Goal: Task Accomplishment & Management: Manage account settings

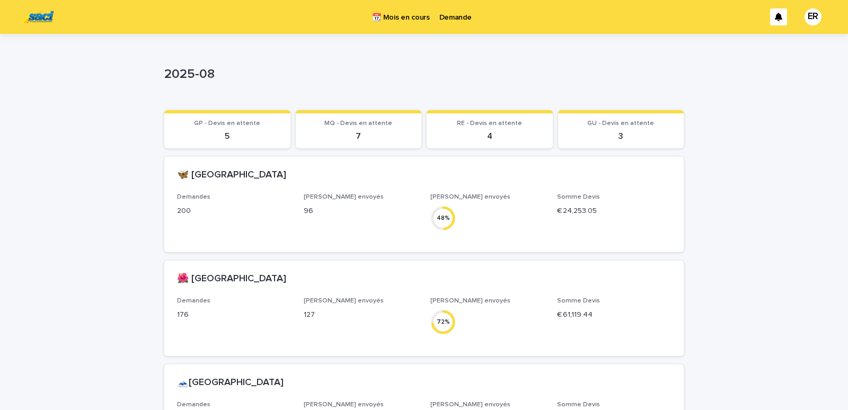
click at [457, 14] on p "Demande" at bounding box center [455, 11] width 32 height 22
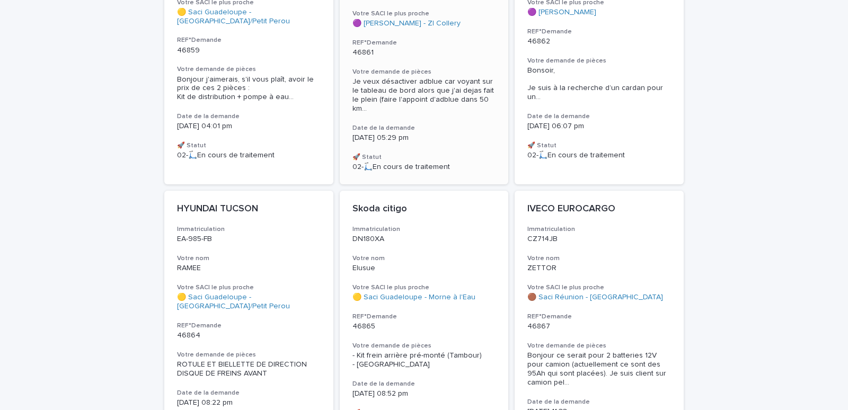
scroll to position [50, 0]
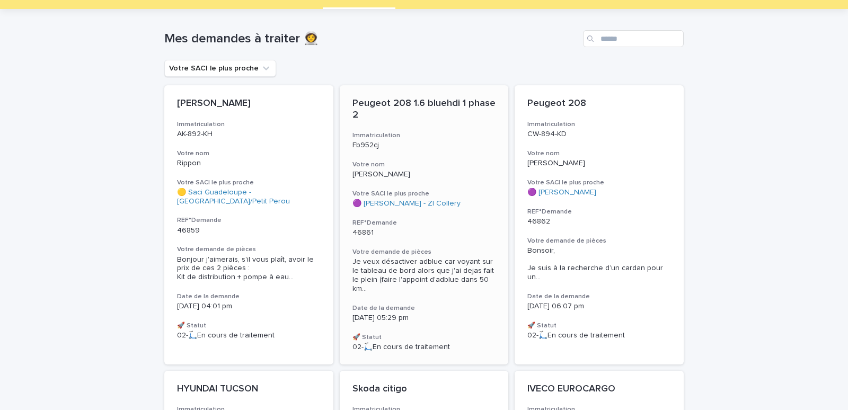
click at [422, 172] on p "[PERSON_NAME]" at bounding box center [424, 174] width 144 height 9
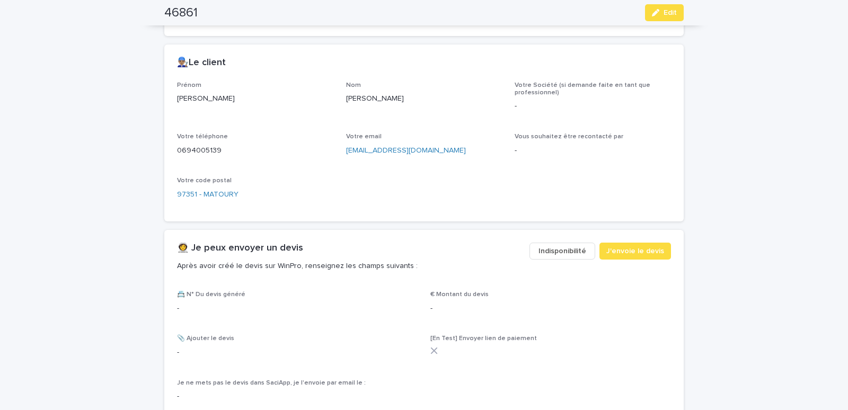
scroll to position [450, 0]
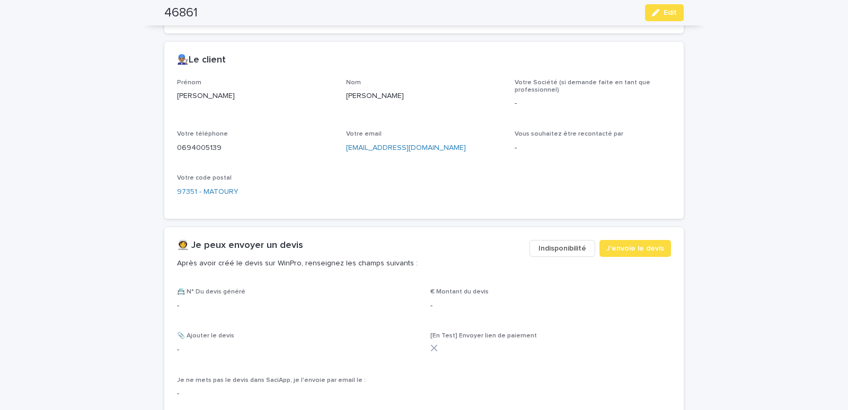
click at [561, 243] on span "Indisponibilité" at bounding box center [562, 248] width 48 height 11
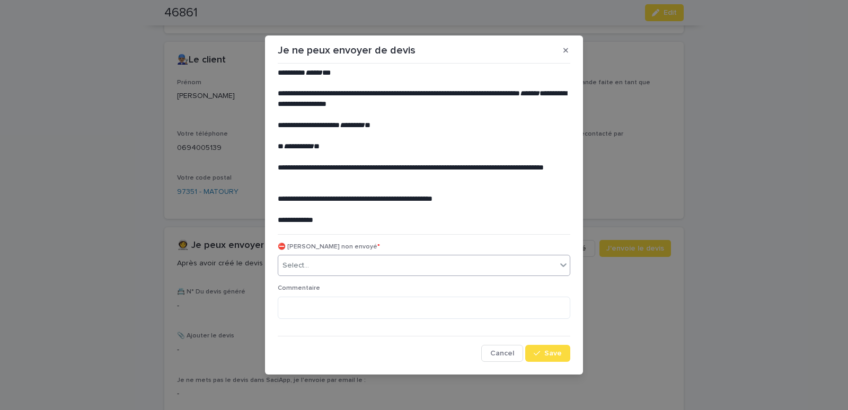
click at [368, 268] on div "Select..." at bounding box center [417, 265] width 278 height 17
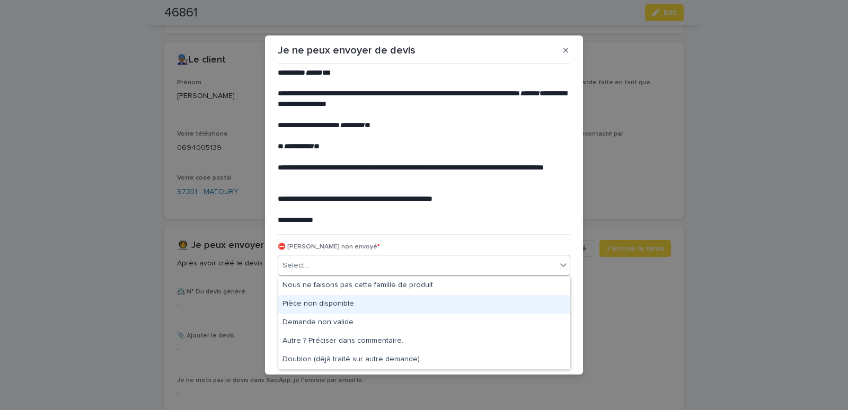
click at [322, 299] on div "Pièce non disponible" at bounding box center [423, 304] width 291 height 19
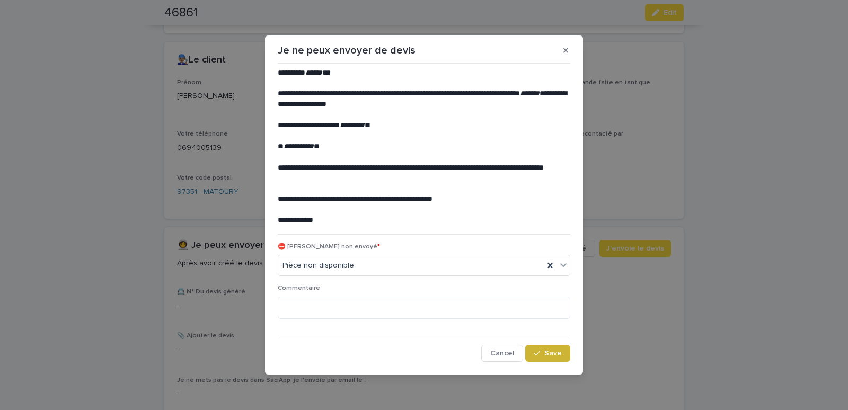
click at [544, 352] on div "button" at bounding box center [539, 353] width 11 height 7
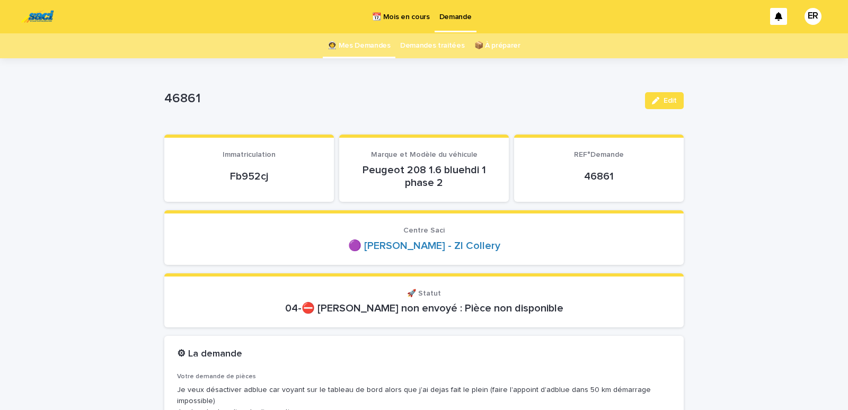
scroll to position [0, 0]
click at [367, 46] on link "👩‍🚀 Mes Demandes" at bounding box center [358, 46] width 63 height 25
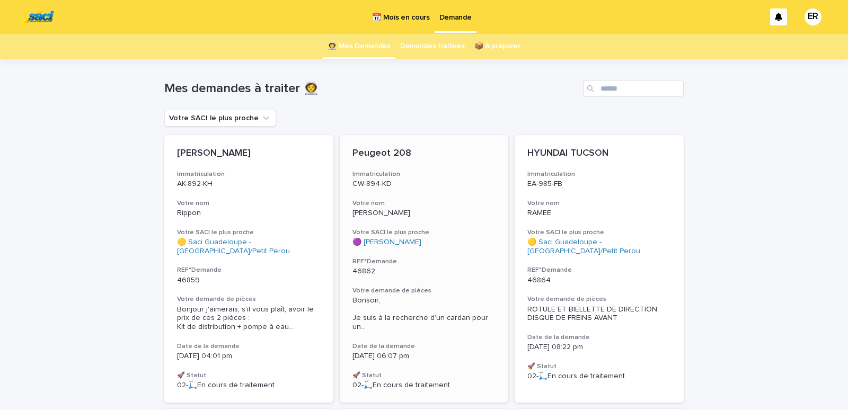
click at [401, 195] on div "Peugeot 208 Immatriculation CW-894-KD Votre nom [PERSON_NAME] SACI le plus proc…" at bounding box center [424, 269] width 169 height 268
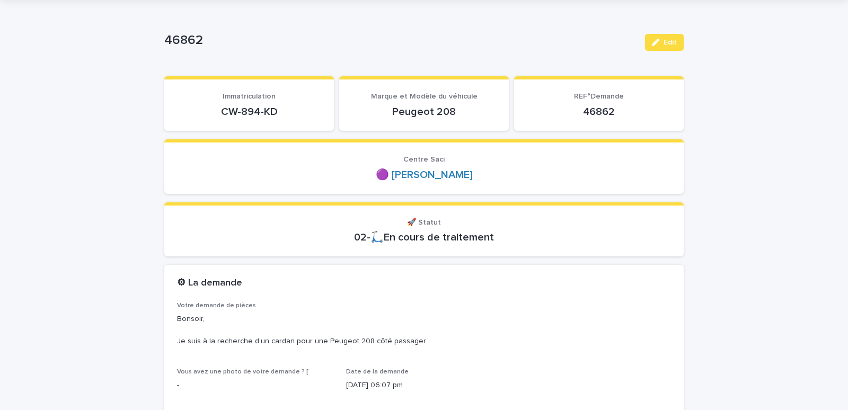
scroll to position [90, 0]
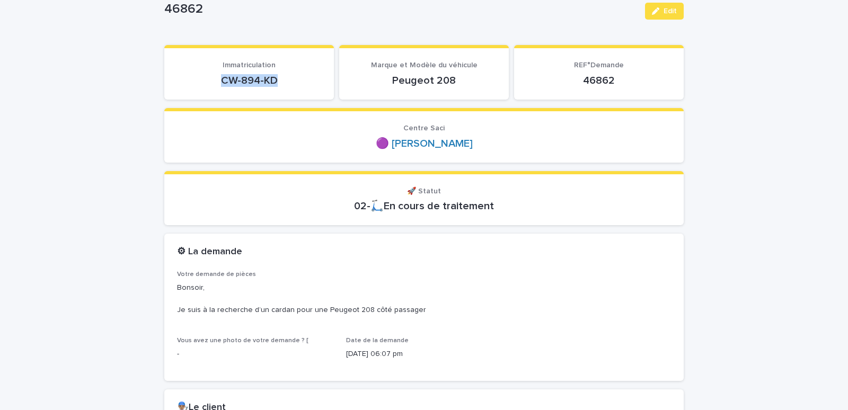
drag, startPoint x: 214, startPoint y: 86, endPoint x: 299, endPoint y: 79, distance: 85.1
click at [299, 79] on section "Immatriculation CW-894-KD" at bounding box center [249, 72] width 170 height 55
copy p "CW-894-KD"
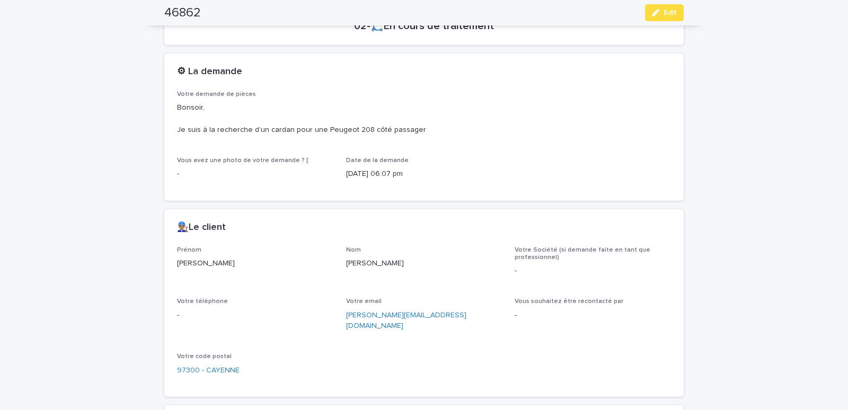
scroll to position [450, 0]
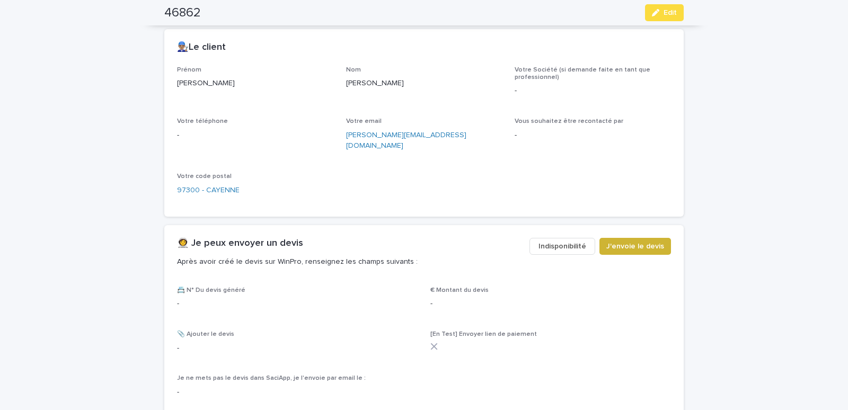
click at [615, 241] on span "J'envoie le devis" at bounding box center [635, 246] width 58 height 11
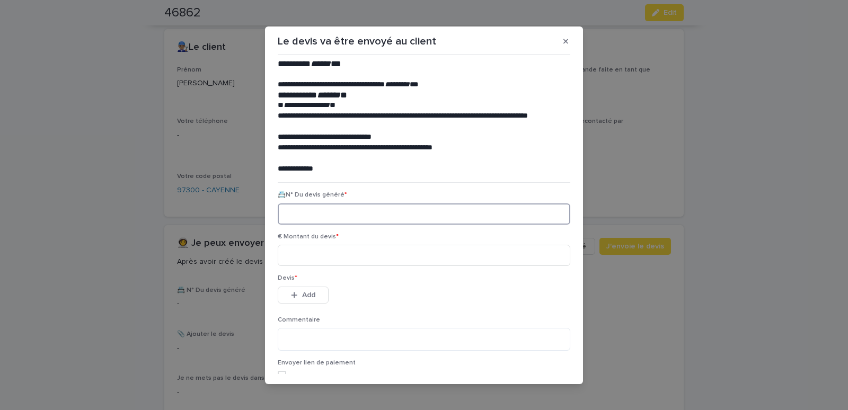
click at [296, 208] on input at bounding box center [424, 213] width 293 height 21
paste input "********"
type input "********"
click at [304, 260] on input at bounding box center [424, 255] width 293 height 21
type input "******"
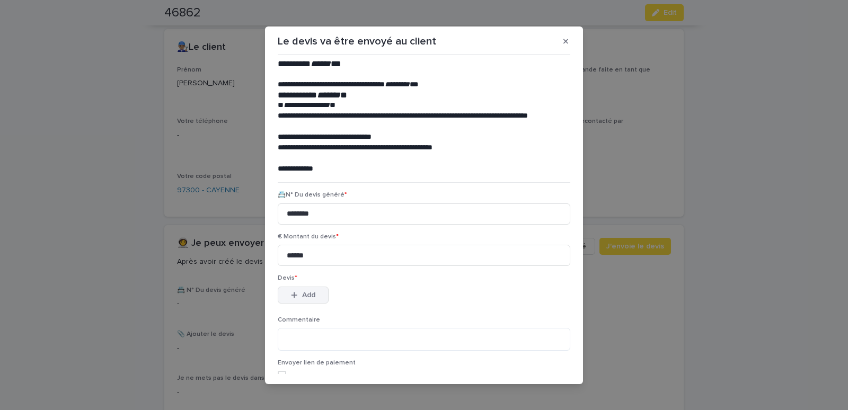
click at [297, 294] on div "button" at bounding box center [296, 294] width 11 height 7
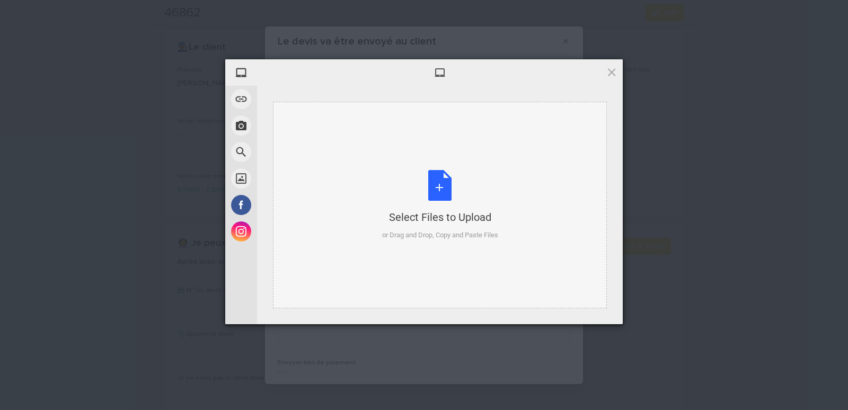
click at [352, 135] on div "Select Files to Upload or Drag and Drop, Copy and Paste Files" at bounding box center [440, 205] width 334 height 207
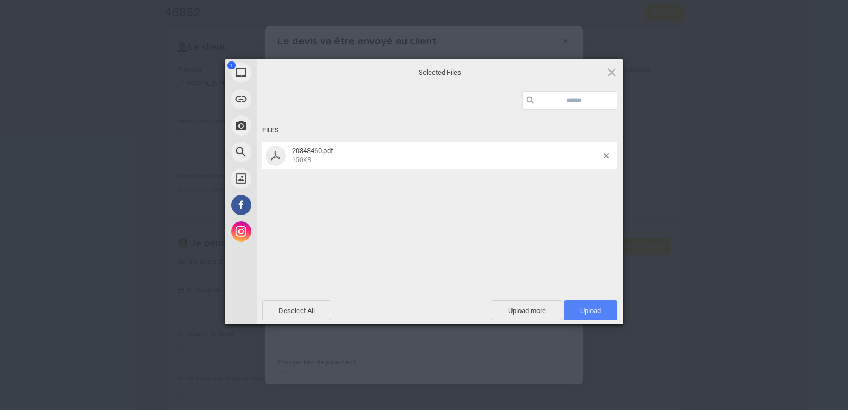
click at [583, 312] on span "Upload 1" at bounding box center [590, 311] width 21 height 8
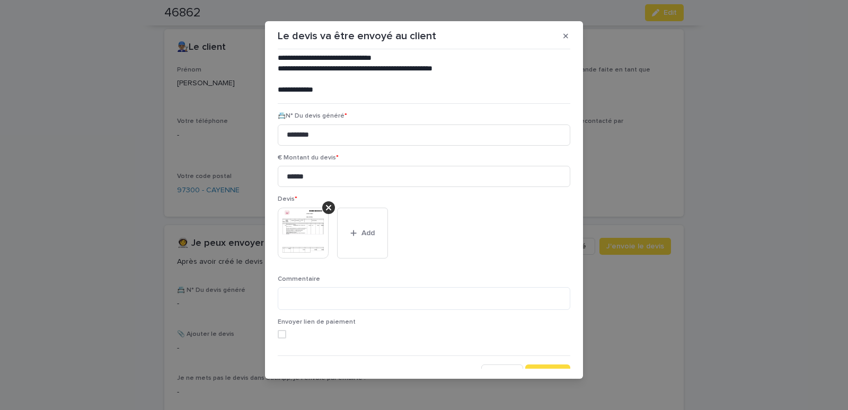
scroll to position [86, 0]
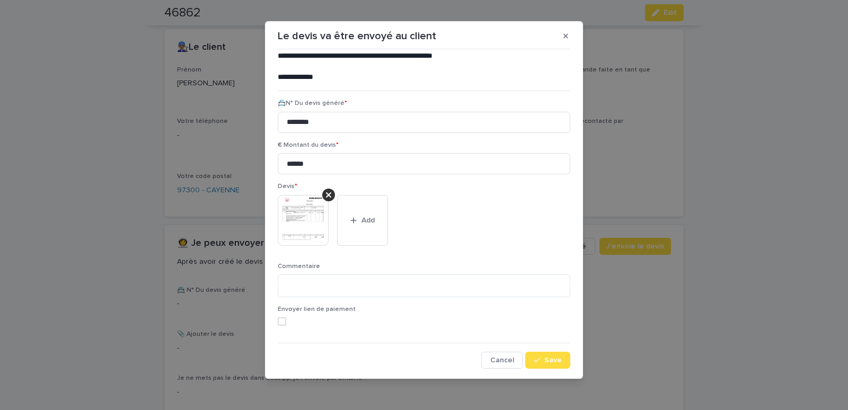
drag, startPoint x: 535, startPoint y: 362, endPoint x: 536, endPoint y: 346, distance: 15.9
click at [535, 358] on div "button" at bounding box center [539, 360] width 11 height 7
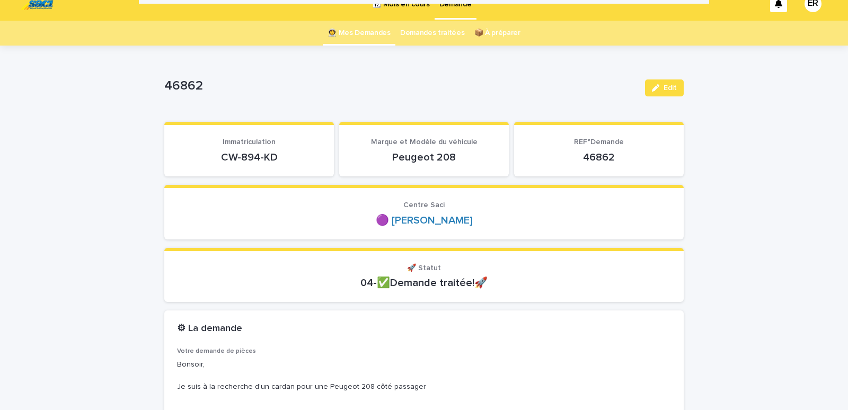
scroll to position [0, 0]
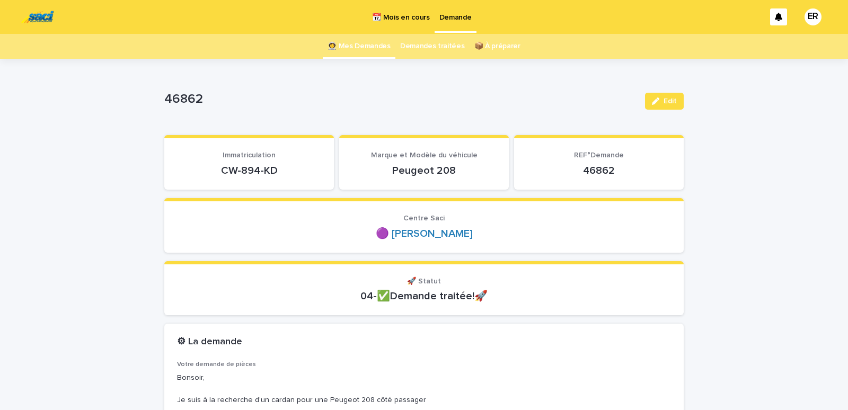
click at [356, 44] on link "👩‍🚀 Mes Demandes" at bounding box center [358, 46] width 63 height 25
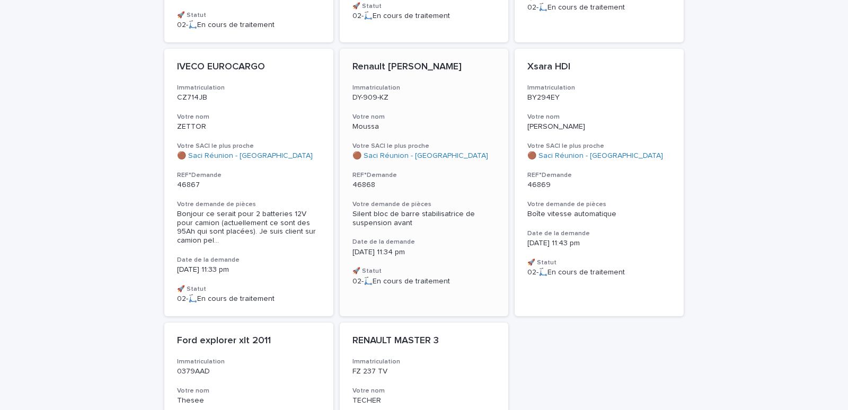
scroll to position [601, 0]
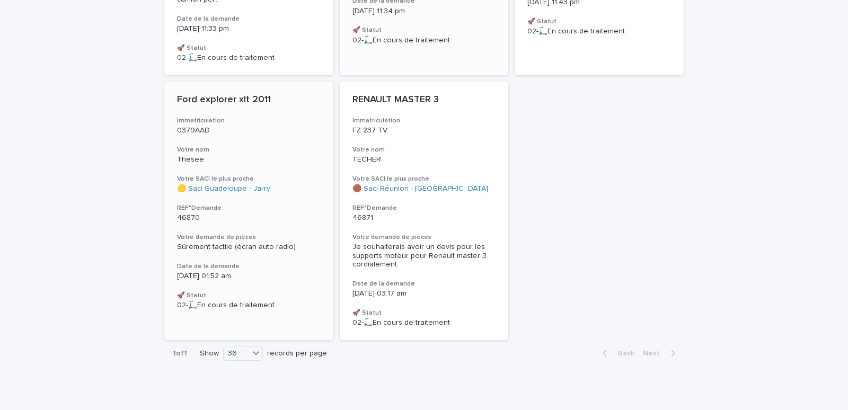
click at [224, 146] on h3 "Votre nom" at bounding box center [249, 150] width 144 height 8
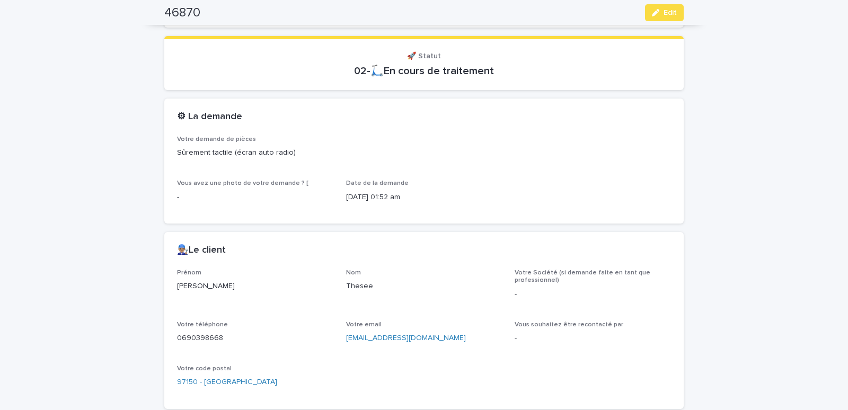
scroll to position [360, 0]
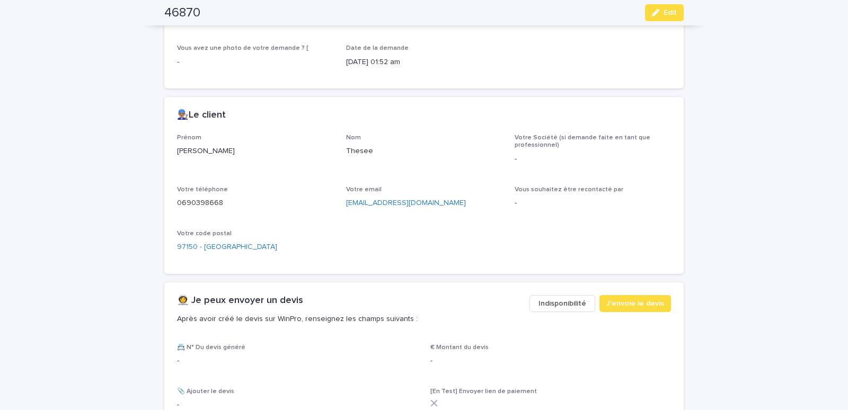
click at [566, 309] on button "Indisponibilité" at bounding box center [562, 303] width 66 height 17
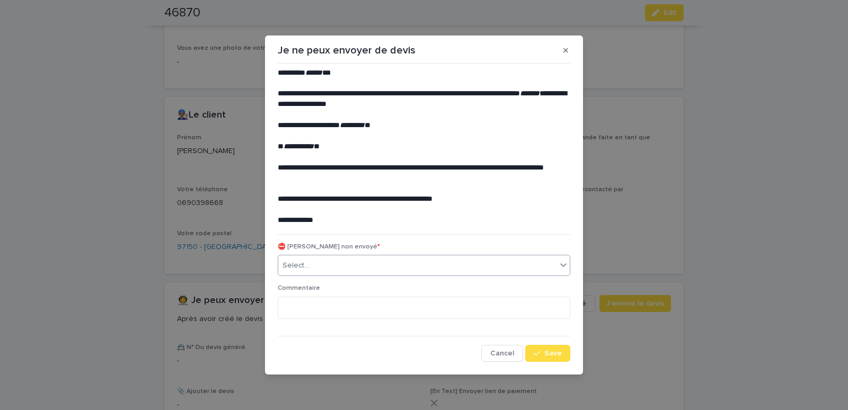
click at [377, 267] on div "Select..." at bounding box center [417, 265] width 278 height 17
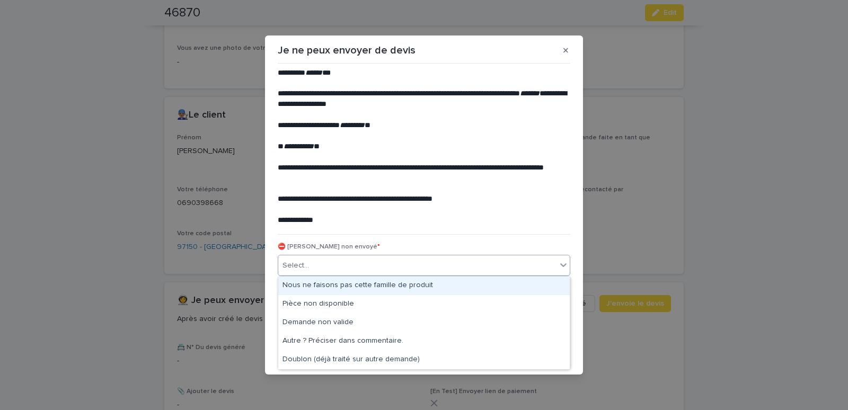
drag, startPoint x: 314, startPoint y: 284, endPoint x: 529, endPoint y: 310, distance: 216.2
click at [314, 284] on div "Nous ne faisons pas cette famille de produit" at bounding box center [423, 286] width 291 height 19
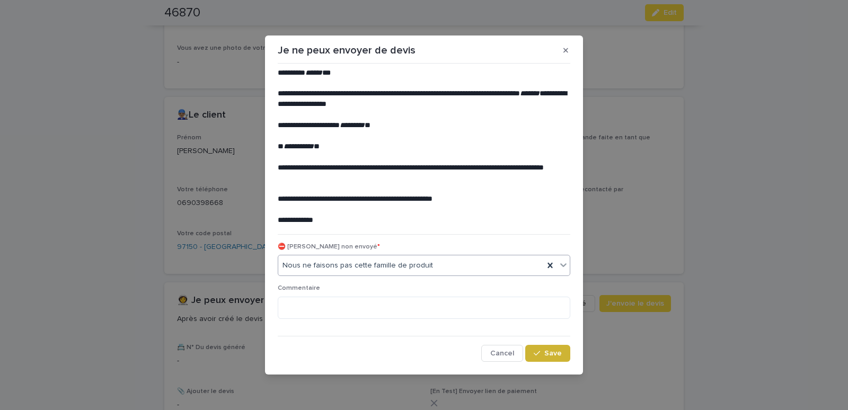
click at [539, 353] on icon "button" at bounding box center [537, 353] width 6 height 5
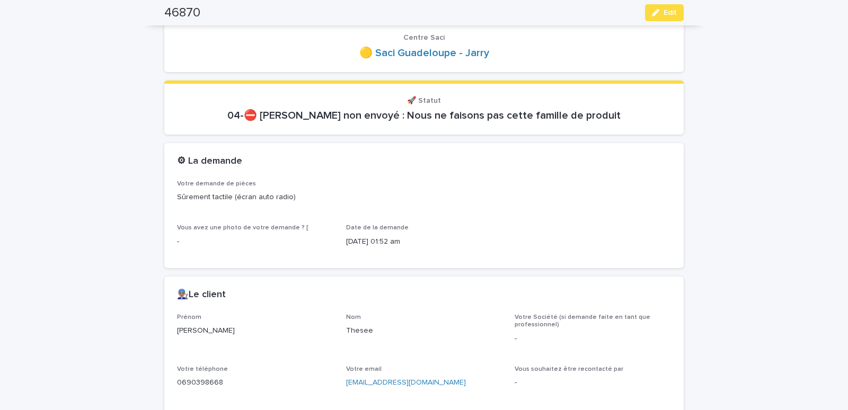
scroll to position [0, 0]
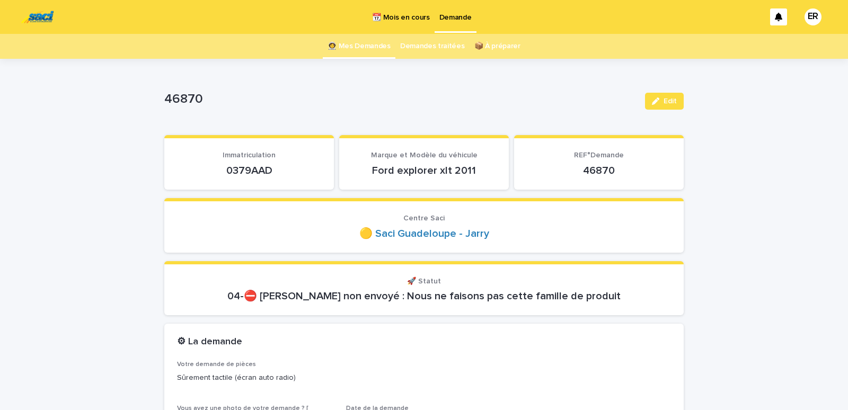
click at [355, 47] on link "👩‍🚀 Mes Demandes" at bounding box center [358, 46] width 63 height 25
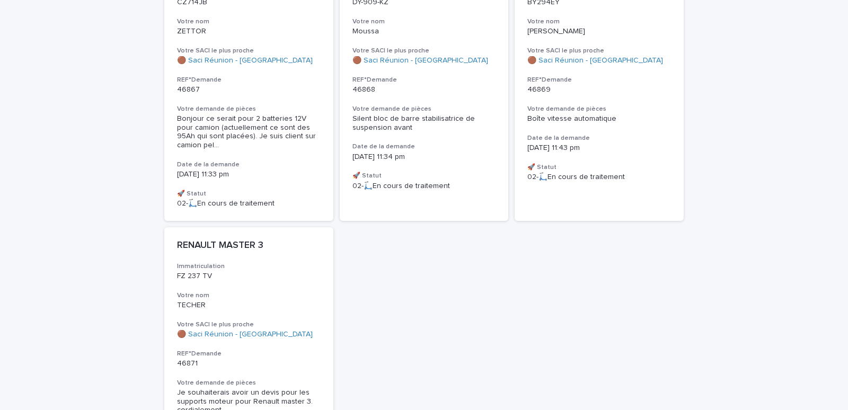
scroll to position [450, 0]
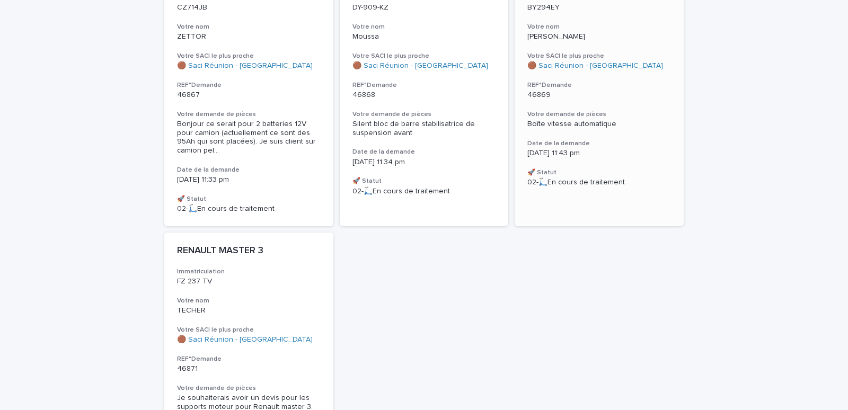
click at [555, 78] on div "Xsara HDI Immatriculation BY294EY Votre nom [PERSON_NAME] SACI le plus proche 🟤…" at bounding box center [599, 79] width 169 height 241
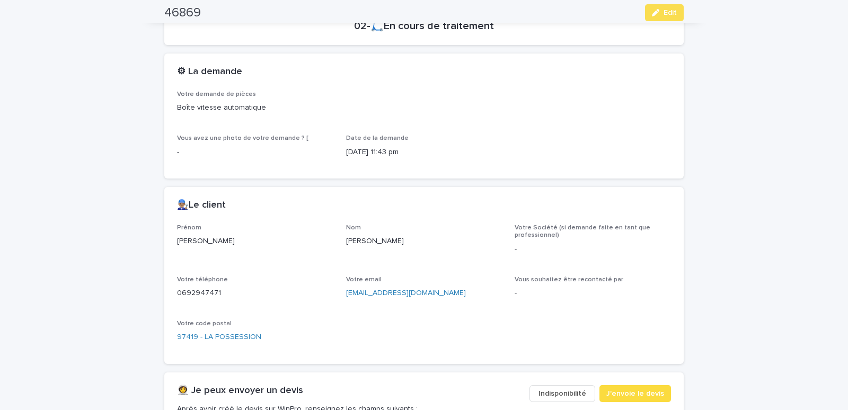
scroll to position [450, 0]
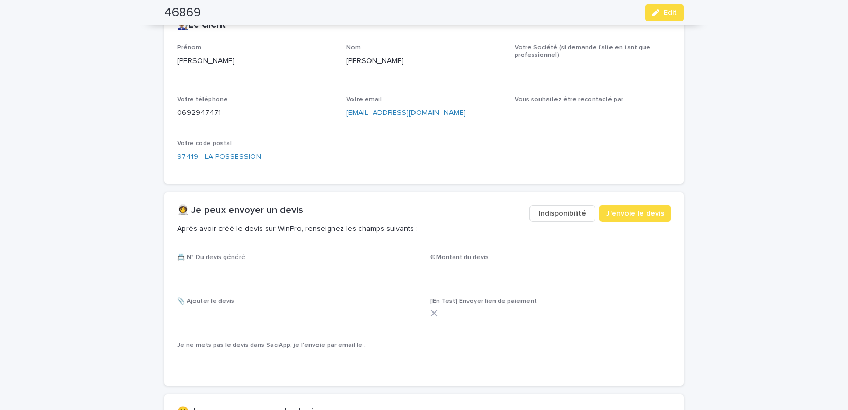
click at [555, 214] on span "Indisponibilité" at bounding box center [562, 213] width 48 height 11
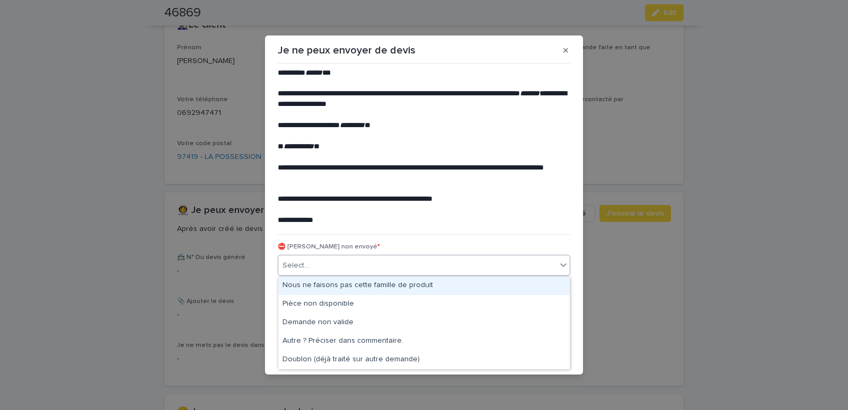
drag, startPoint x: 439, startPoint y: 264, endPoint x: 398, endPoint y: 287, distance: 47.2
click at [439, 264] on div "Select..." at bounding box center [417, 265] width 278 height 17
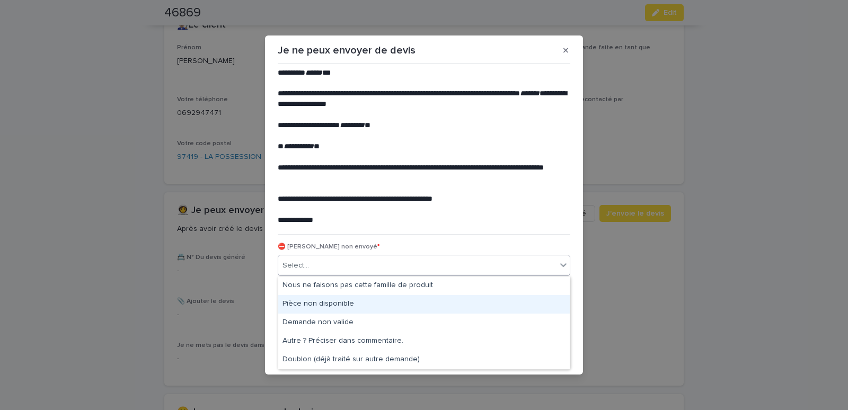
click at [327, 308] on div "Pièce non disponible" at bounding box center [423, 304] width 291 height 19
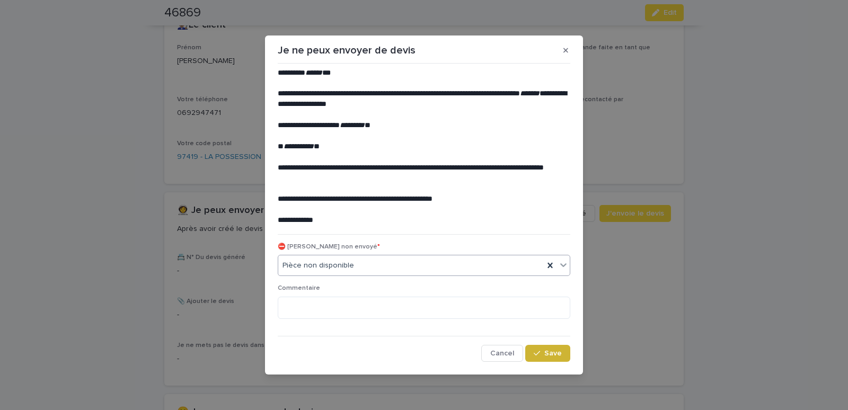
click at [544, 349] on button "Save" at bounding box center [547, 353] width 45 height 17
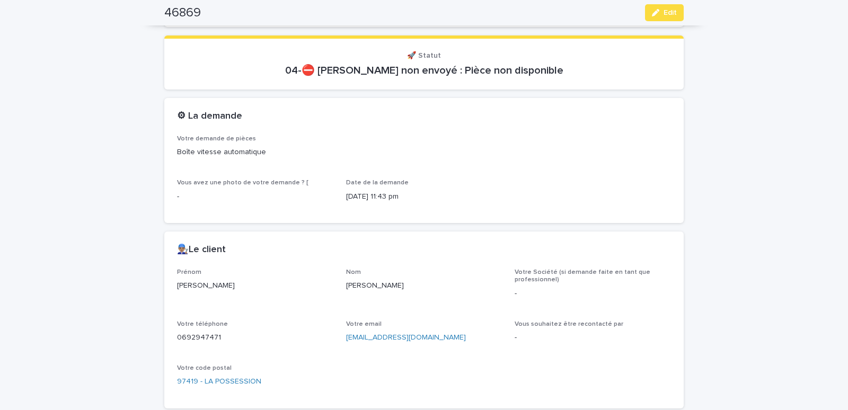
scroll to position [0, 0]
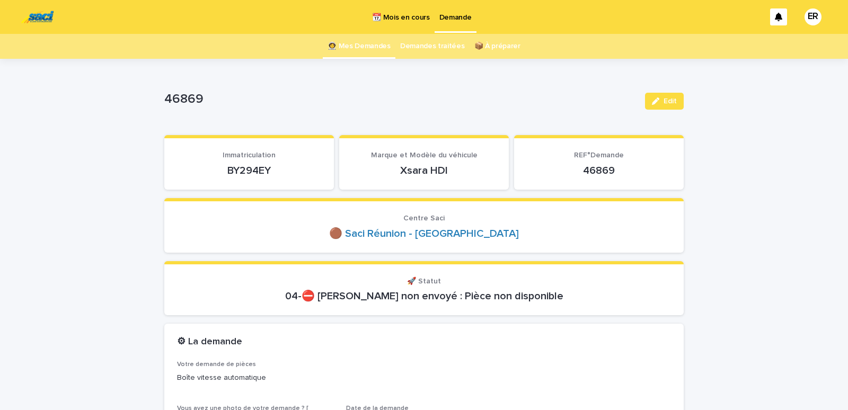
click at [346, 47] on link "👩‍🚀 Mes Demandes" at bounding box center [358, 46] width 63 height 25
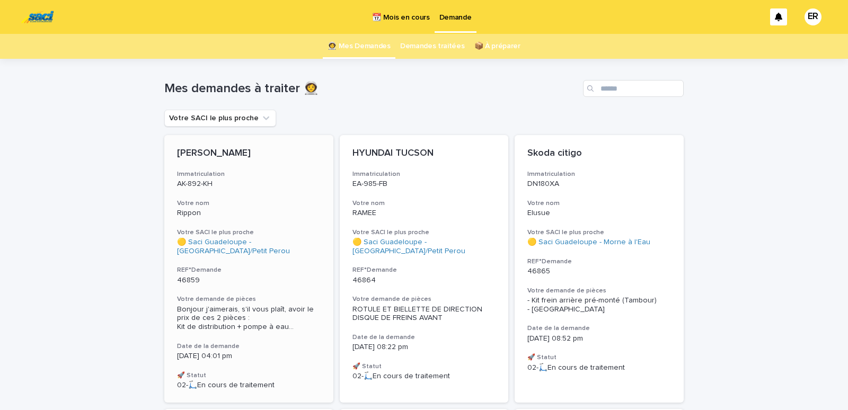
click at [227, 210] on p "Rippon" at bounding box center [249, 213] width 144 height 9
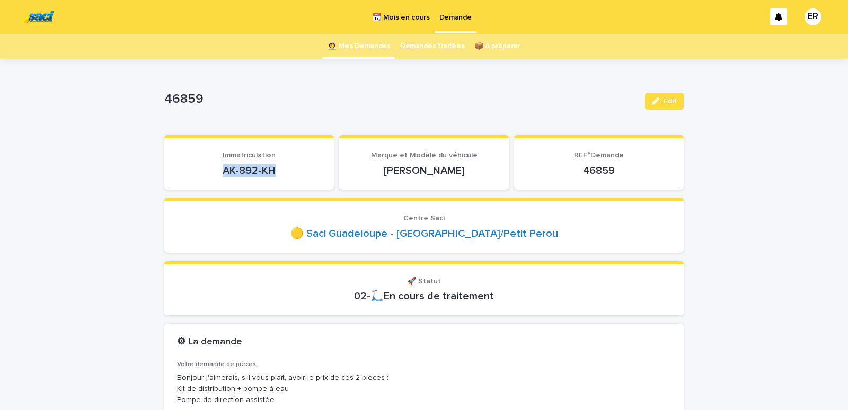
drag, startPoint x: 207, startPoint y: 173, endPoint x: 277, endPoint y: 173, distance: 70.0
click at [277, 173] on p "AK-892-KH" at bounding box center [249, 170] width 144 height 13
copy p "AK-892-KH"
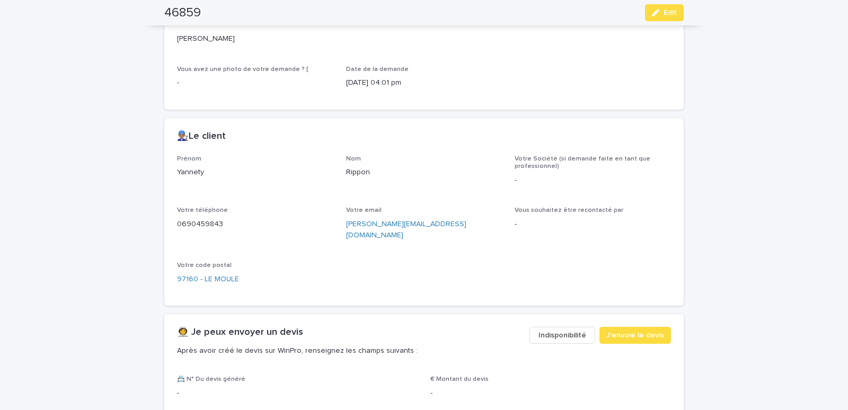
scroll to position [631, 0]
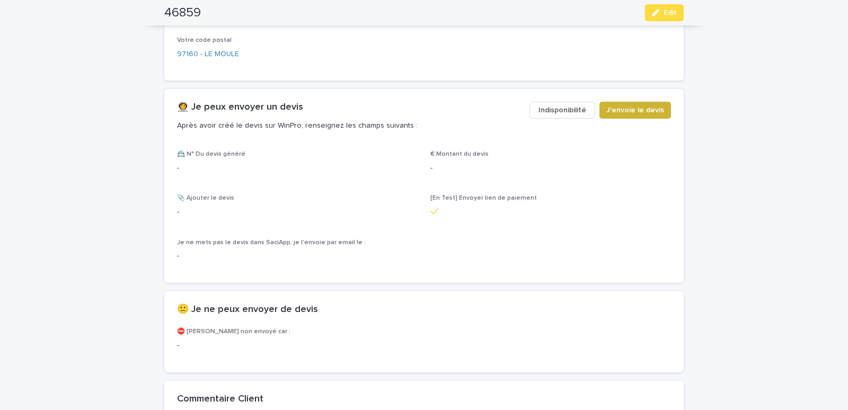
click at [637, 105] on span "J'envoie le devis" at bounding box center [635, 110] width 58 height 11
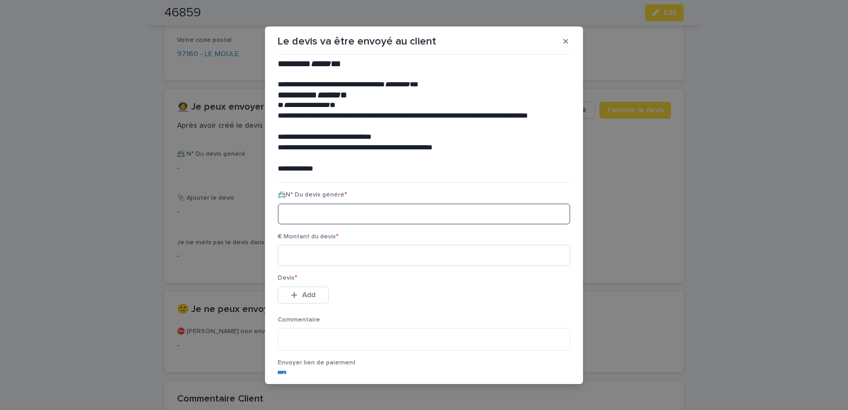
click at [324, 214] on input at bounding box center [424, 213] width 293 height 21
paste input "********"
type input "********"
click at [325, 254] on input at bounding box center [424, 255] width 293 height 21
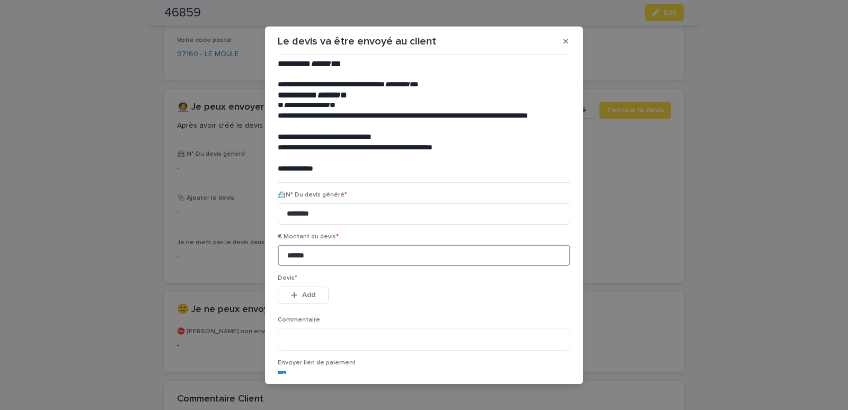
type input "******"
click at [302, 296] on span "Add" at bounding box center [308, 294] width 13 height 7
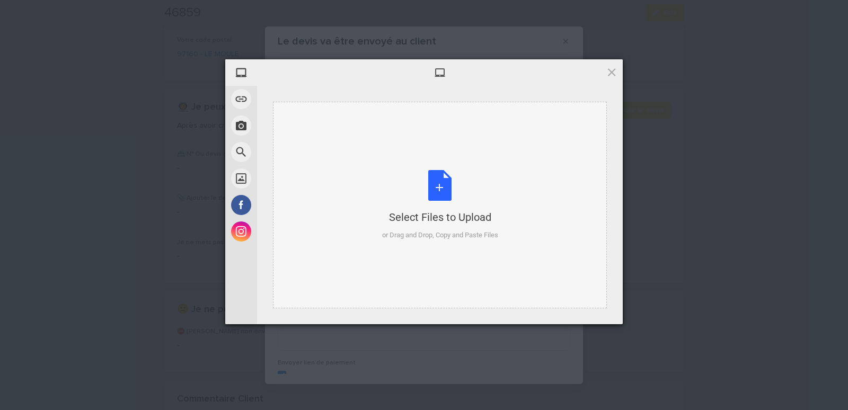
click at [354, 169] on div "Select Files to Upload or Drag and Drop, Copy and Paste Files" at bounding box center [440, 205] width 334 height 207
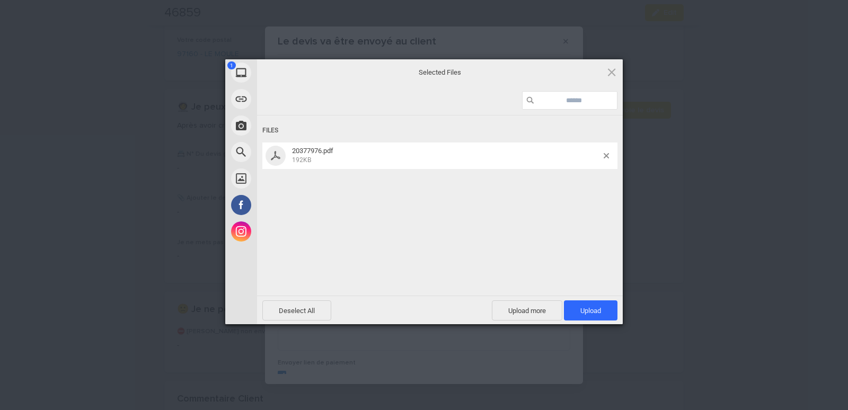
click at [587, 288] on div "Files 20377976.pdf 192KB" at bounding box center [440, 205] width 366 height 178
click at [589, 307] on span "Upload 1" at bounding box center [590, 311] width 21 height 8
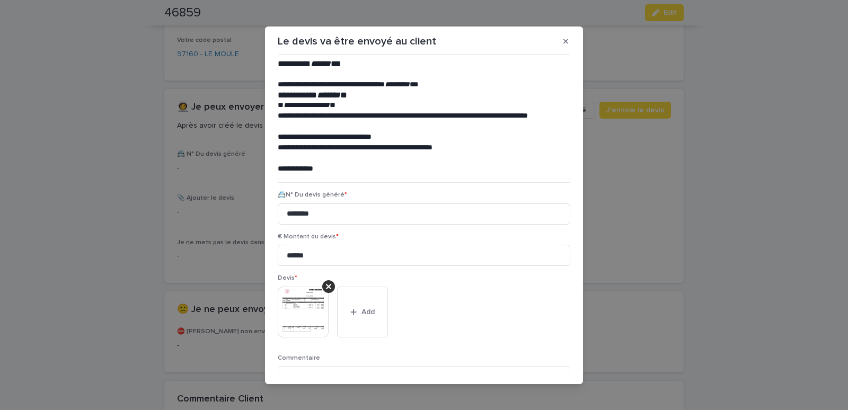
scroll to position [86, 0]
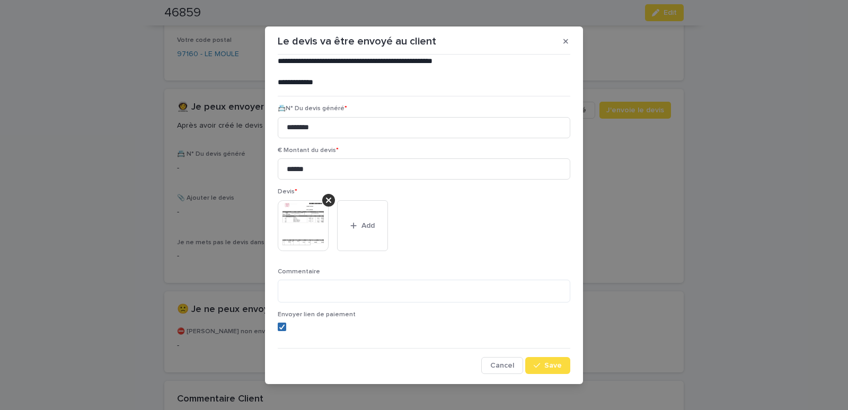
click at [280, 325] on icon at bounding box center [282, 326] width 6 height 5
click at [547, 362] on span "Save" at bounding box center [552, 365] width 17 height 7
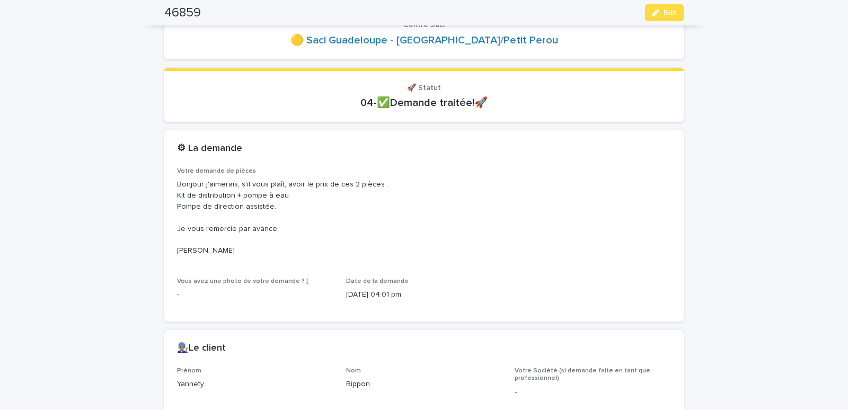
scroll to position [0, 0]
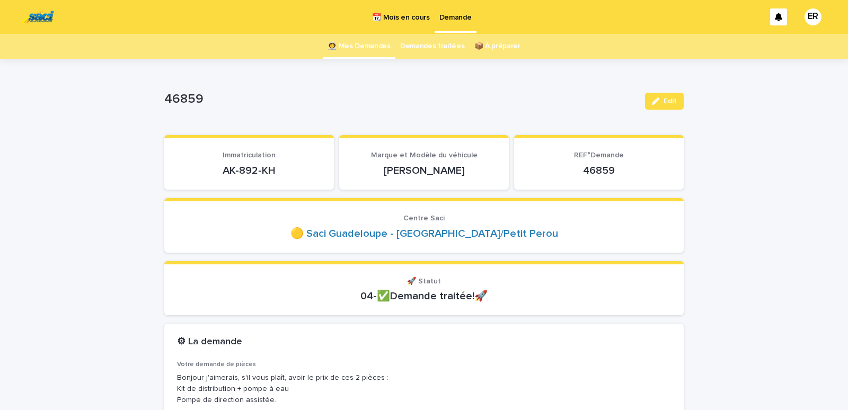
click at [348, 44] on link "👩‍🚀 Mes Demandes" at bounding box center [358, 46] width 63 height 25
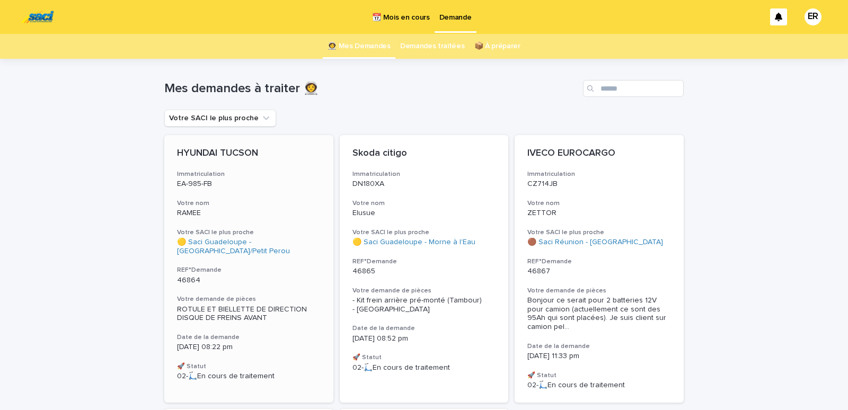
click at [256, 207] on div "RAMEE" at bounding box center [249, 212] width 144 height 11
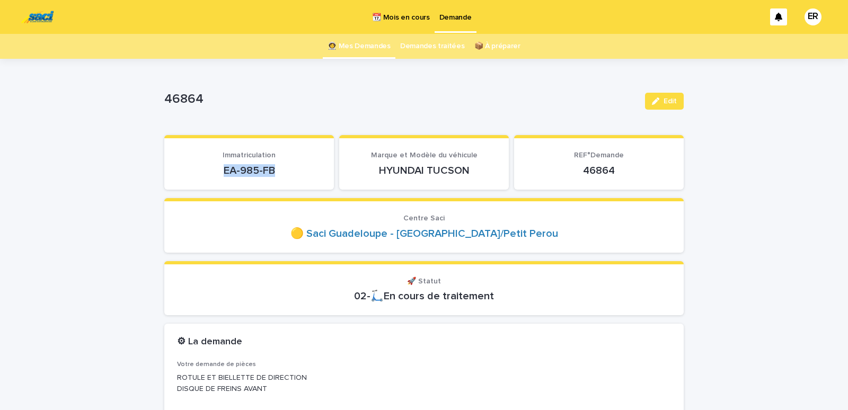
drag, startPoint x: 205, startPoint y: 180, endPoint x: 293, endPoint y: 173, distance: 88.8
click at [293, 173] on section "Immatriculation EA-985-FB" at bounding box center [249, 162] width 170 height 55
copy p "EA-985-FB"
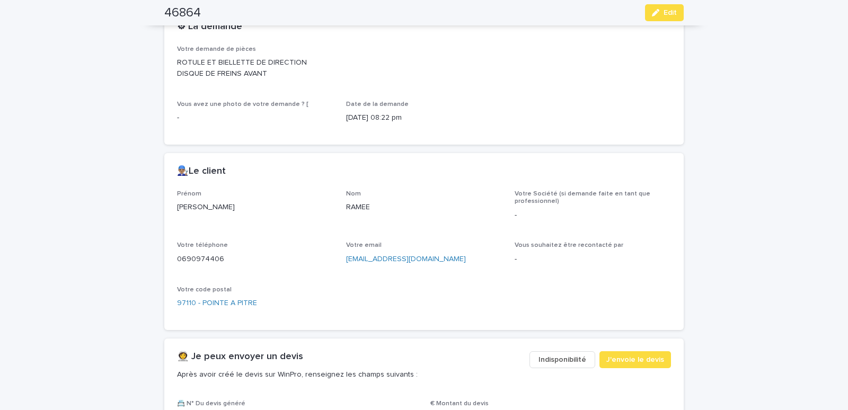
scroll to position [495, 0]
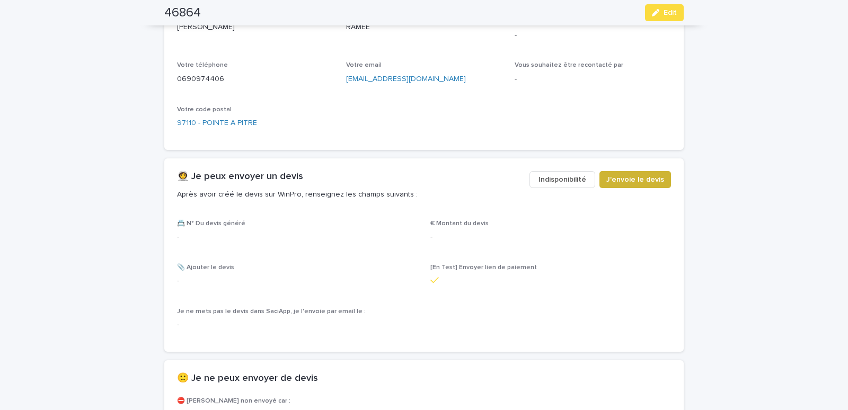
click at [627, 179] on span "J'envoie le devis" at bounding box center [635, 179] width 58 height 11
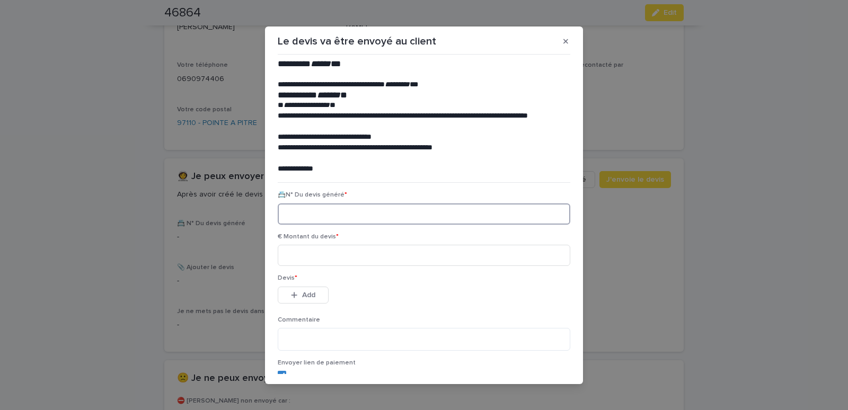
click at [333, 212] on input at bounding box center [424, 213] width 293 height 21
paste input "********"
type input "********"
click at [344, 280] on p "Devis *" at bounding box center [424, 277] width 293 height 7
click at [318, 257] on input at bounding box center [424, 255] width 293 height 21
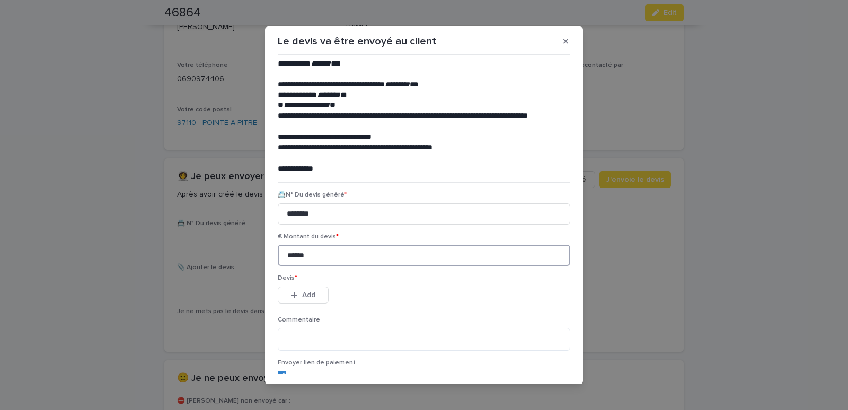
type input "******"
click at [306, 293] on span "Add" at bounding box center [308, 294] width 13 height 7
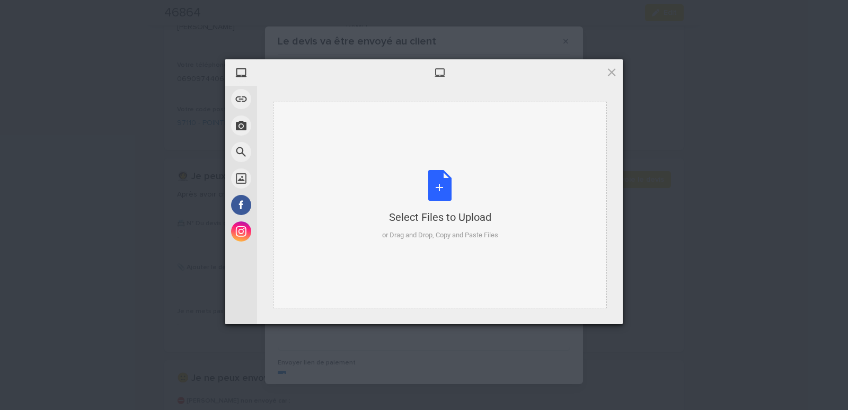
click at [311, 118] on div "Select Files to Upload or Drag and Drop, Copy and Paste Files" at bounding box center [440, 205] width 334 height 207
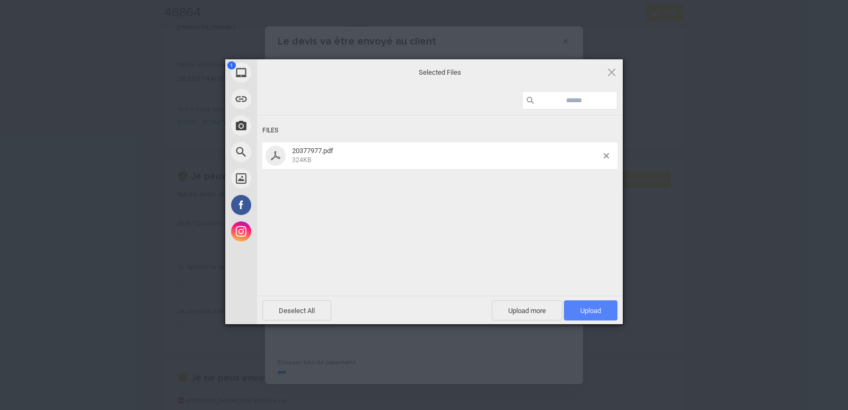
click at [595, 309] on span "Upload 1" at bounding box center [590, 311] width 21 height 8
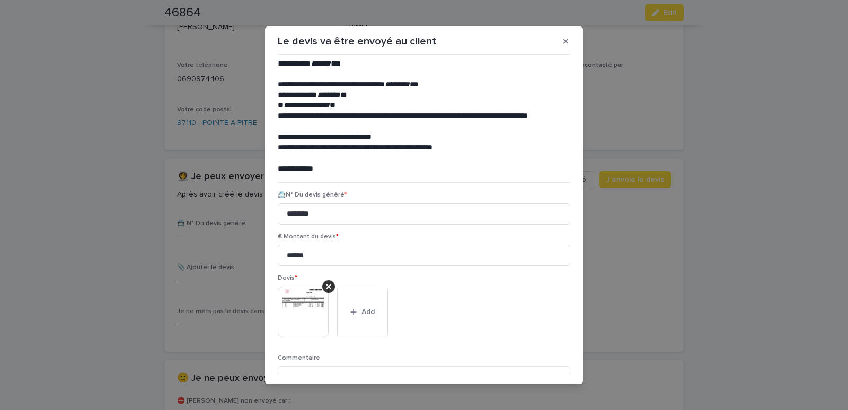
scroll to position [86, 0]
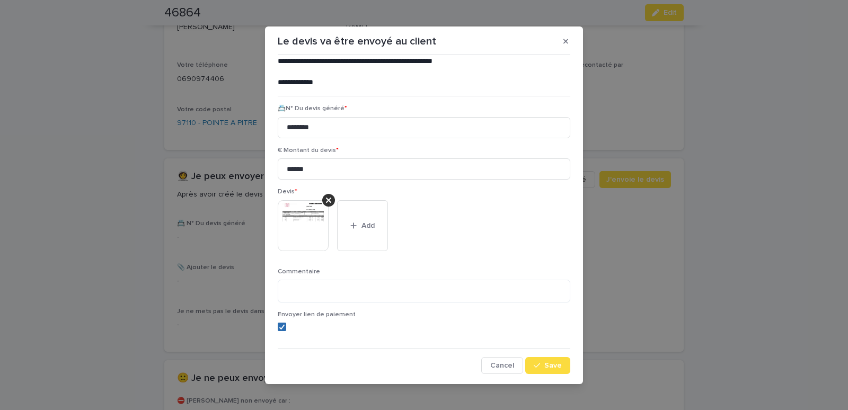
click at [280, 329] on icon at bounding box center [282, 326] width 6 height 5
click at [525, 359] on button "Save" at bounding box center [547, 365] width 45 height 17
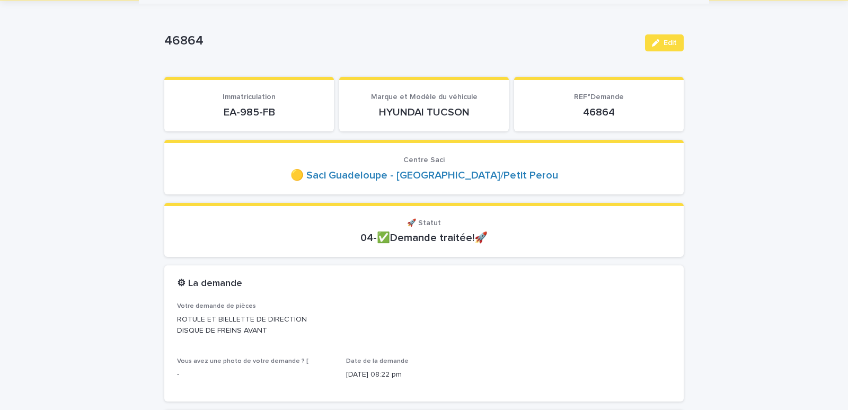
scroll to position [0, 0]
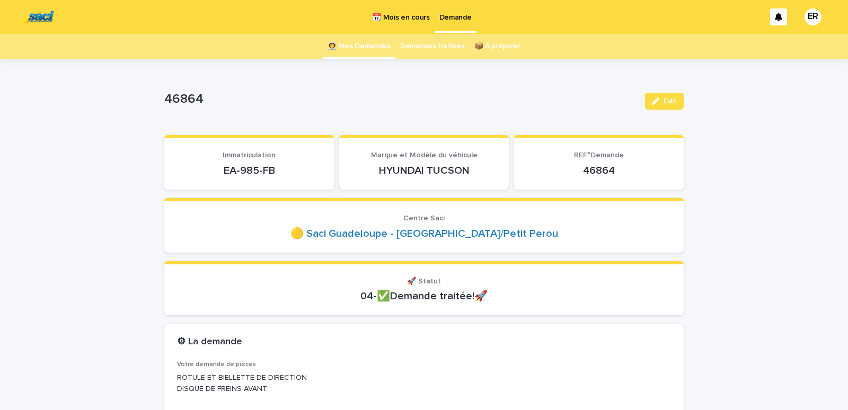
click at [366, 43] on link "👩‍🚀 Mes Demandes" at bounding box center [358, 46] width 63 height 25
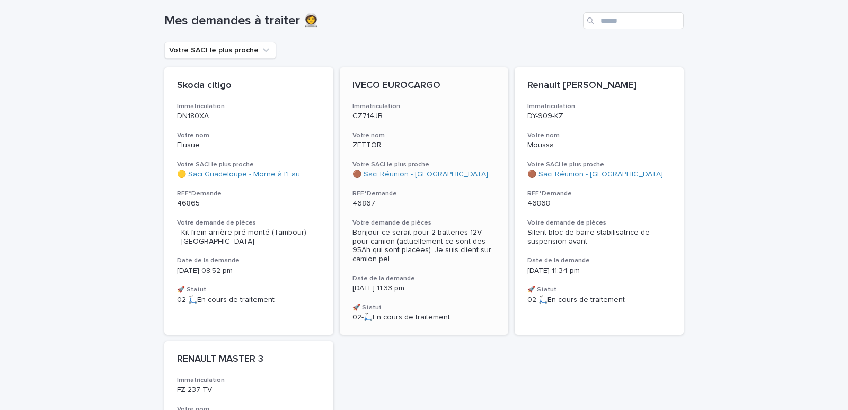
scroll to position [58, 0]
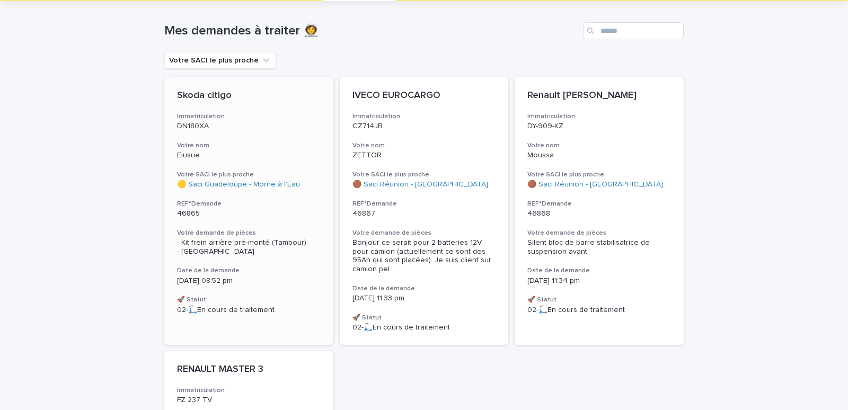
click at [241, 133] on div "Skoda citigo Immatriculation DN180XA Votre nom Elusue Votre SACI le plus proche…" at bounding box center [248, 202] width 169 height 250
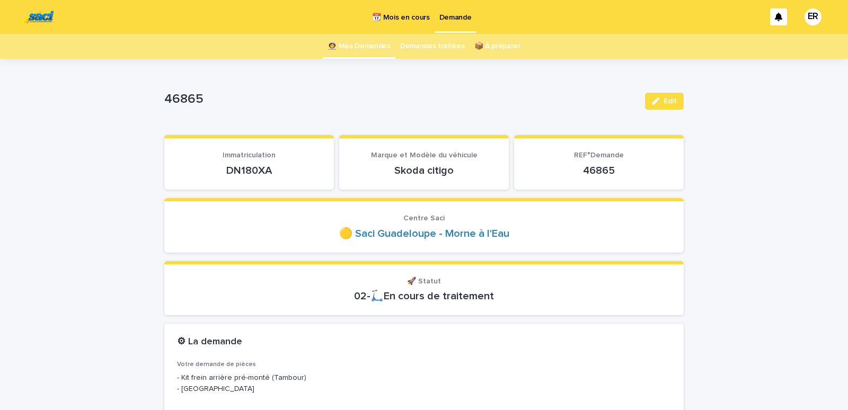
scroll to position [90, 0]
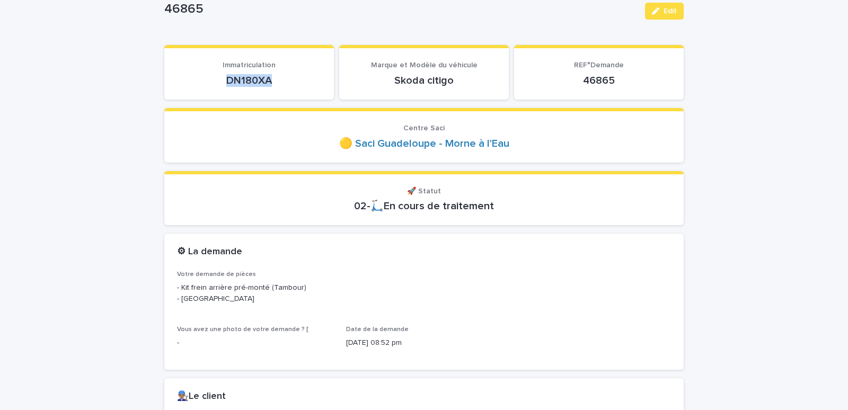
drag, startPoint x: 208, startPoint y: 81, endPoint x: 291, endPoint y: 83, distance: 83.2
click at [291, 83] on p "DN180XA" at bounding box center [249, 80] width 144 height 13
copy p "DN180XA"
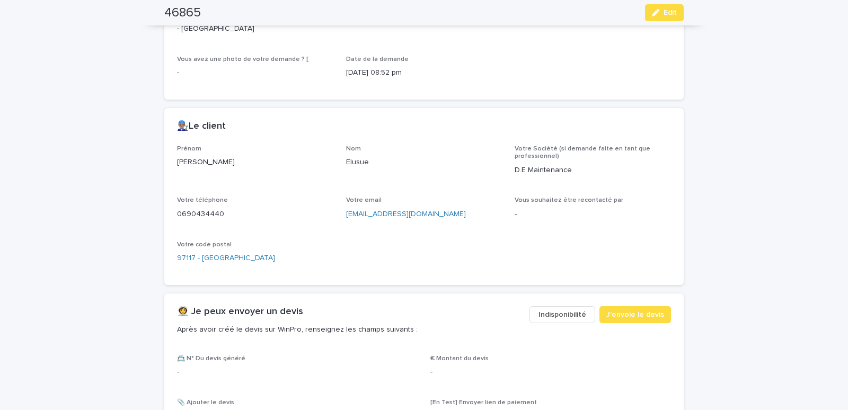
scroll to position [541, 0]
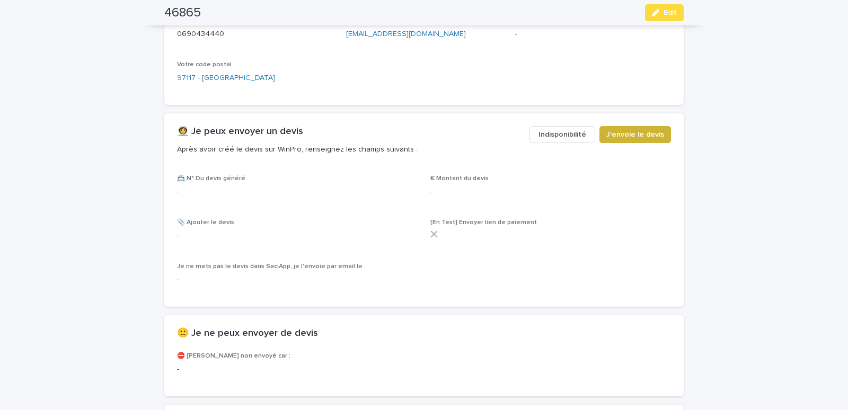
click at [640, 137] on span "J'envoie le devis" at bounding box center [635, 134] width 58 height 11
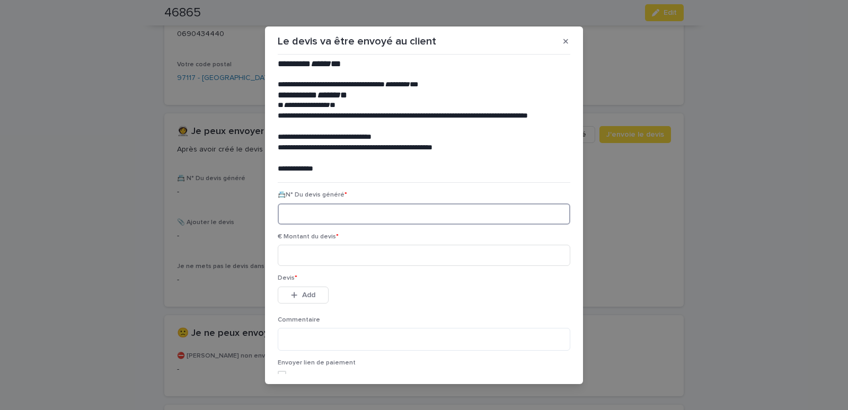
click at [319, 218] on input at bounding box center [424, 213] width 293 height 21
paste input "********"
type input "********"
click at [311, 258] on input at bounding box center [424, 255] width 293 height 21
type input "******"
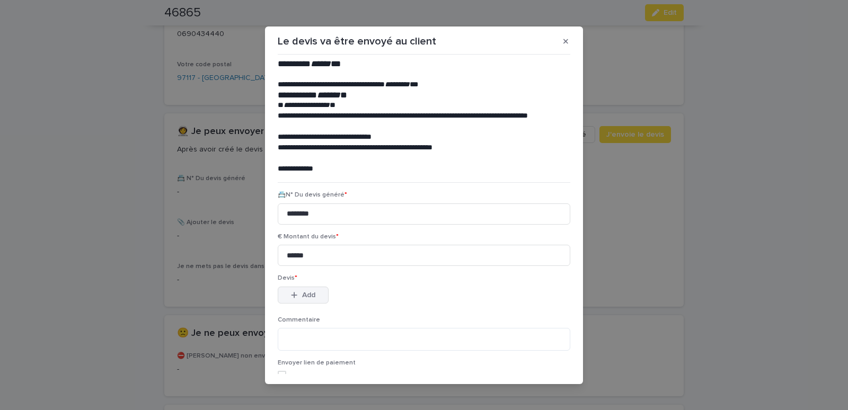
click at [293, 293] on icon "button" at bounding box center [294, 294] width 6 height 7
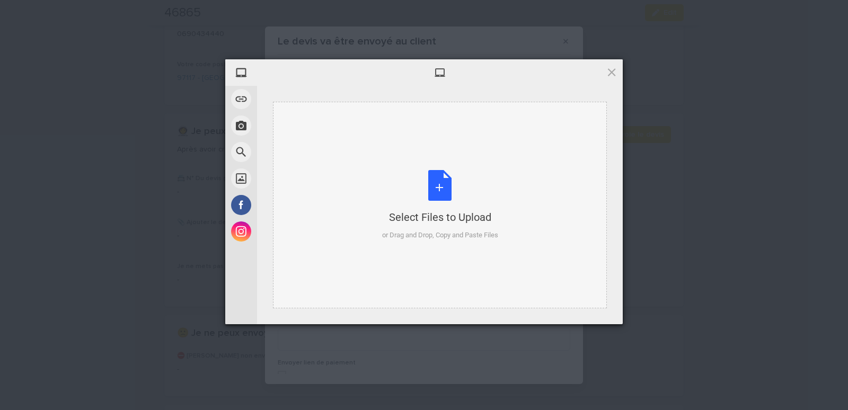
click at [314, 129] on div "Select Files to Upload or Drag and Drop, Copy and Paste Files" at bounding box center [440, 205] width 334 height 207
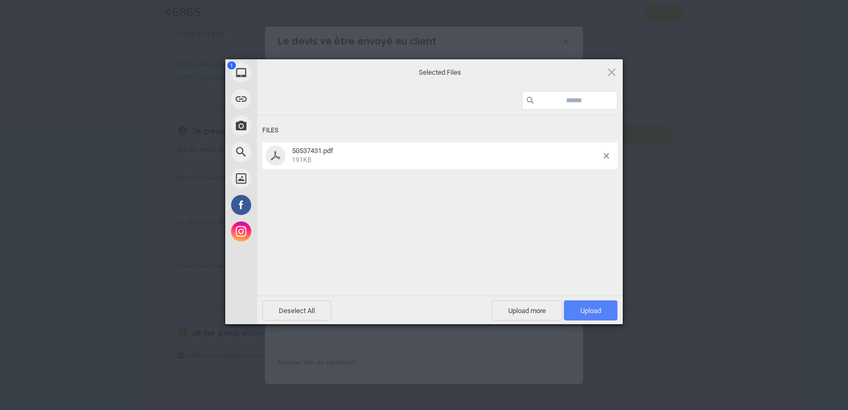
click at [614, 312] on span "Upload 1" at bounding box center [591, 310] width 54 height 20
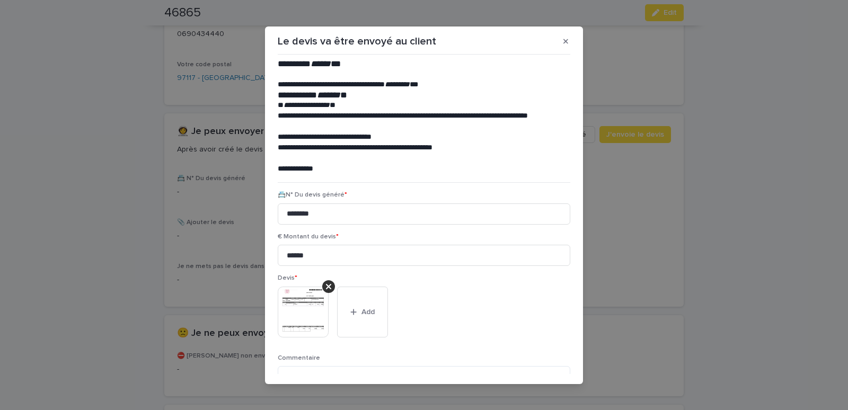
scroll to position [86, 0]
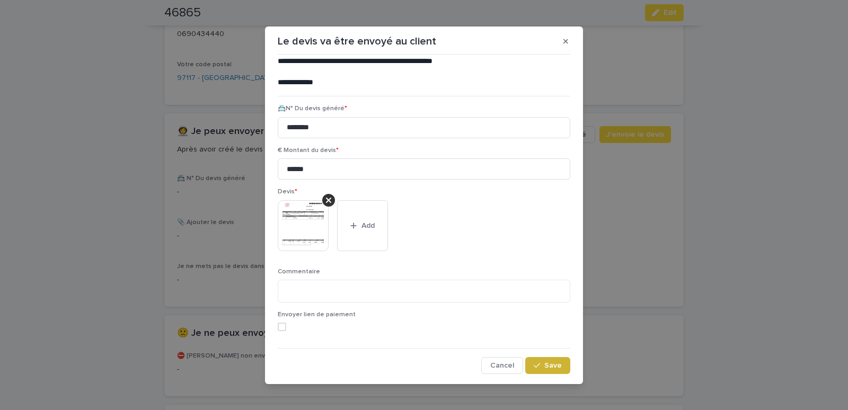
click at [544, 359] on button "Save" at bounding box center [547, 365] width 45 height 17
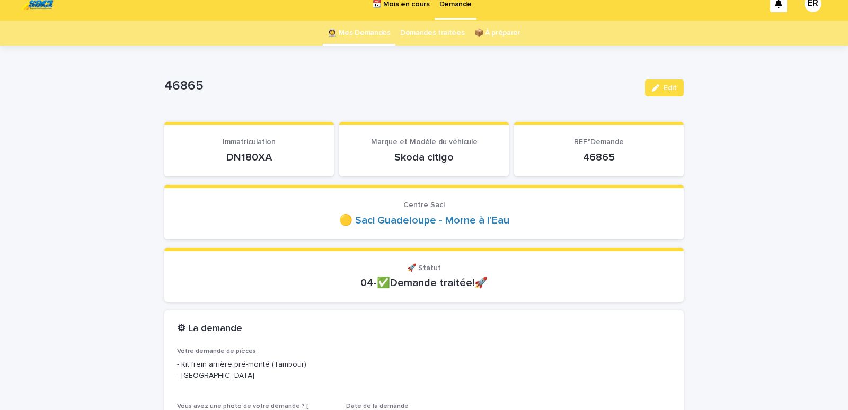
scroll to position [0, 0]
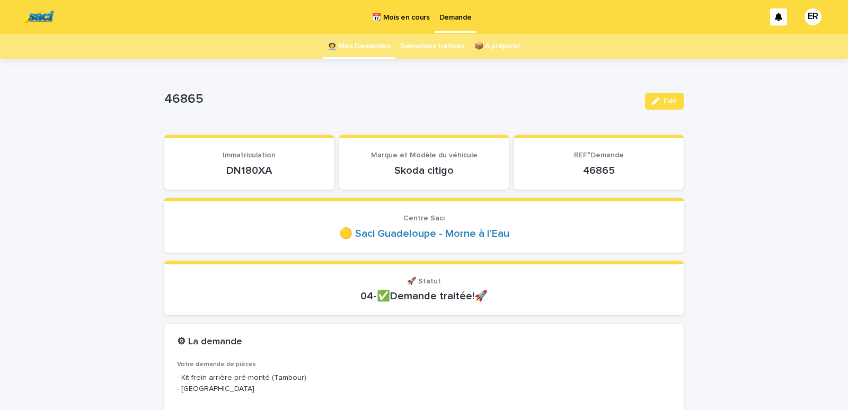
click at [364, 47] on link "👩‍🚀 Mes Demandes" at bounding box center [358, 46] width 63 height 25
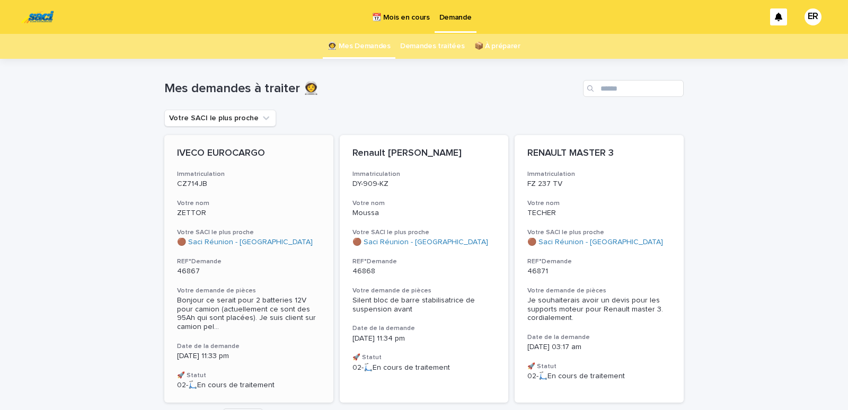
click at [237, 208] on div "ZETTOR" at bounding box center [249, 212] width 144 height 11
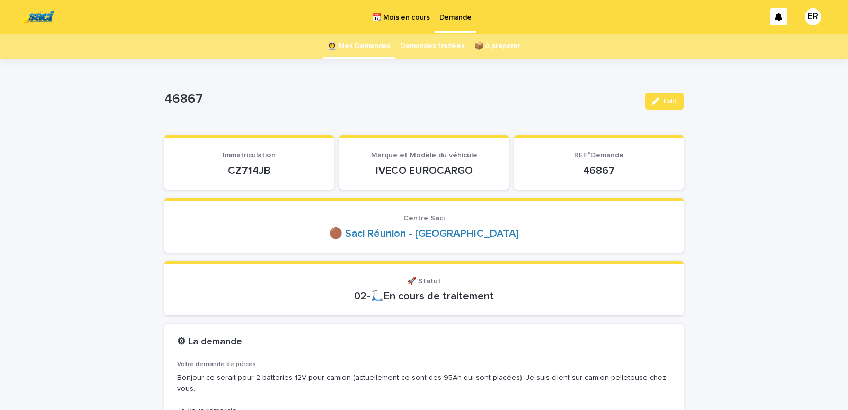
scroll to position [90, 0]
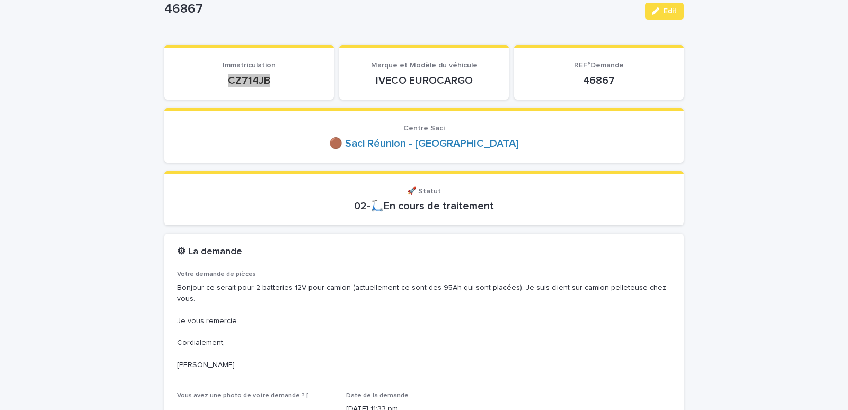
drag, startPoint x: 217, startPoint y: 77, endPoint x: 286, endPoint y: 83, distance: 69.2
click at [286, 83] on p "CZ714JB" at bounding box center [249, 80] width 144 height 13
copy p "CZ714JB"
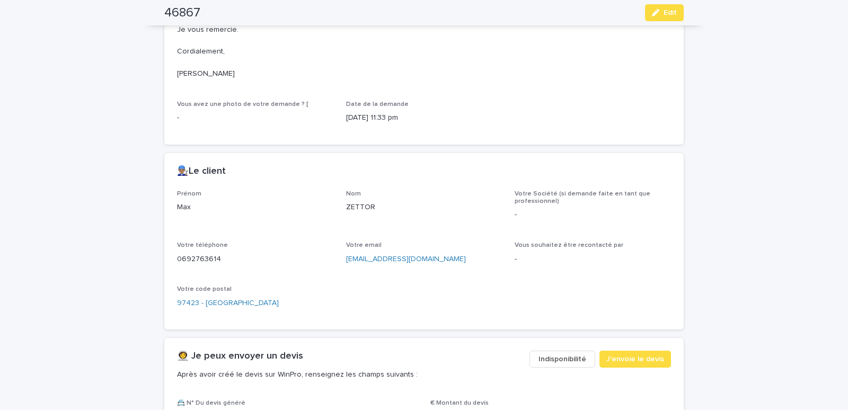
scroll to position [405, 0]
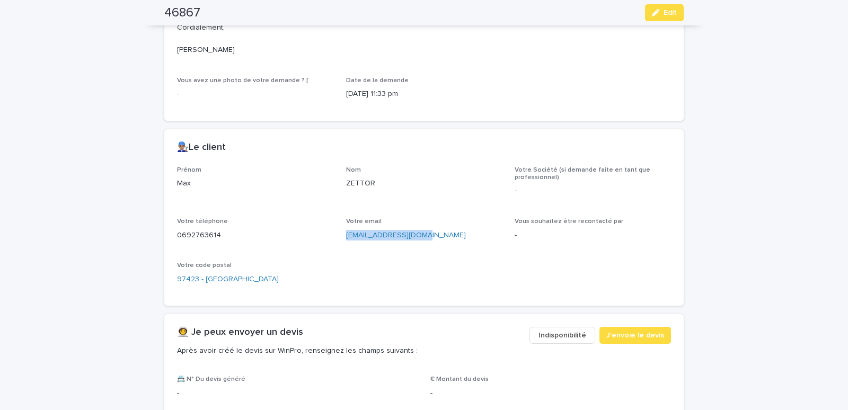
drag, startPoint x: 339, startPoint y: 229, endPoint x: 435, endPoint y: 224, distance: 96.1
click at [435, 224] on div "Prénom [PERSON_NAME] ZETTOR Votre Société (si demande faite en tant que profess…" at bounding box center [424, 229] width 494 height 127
copy link "[EMAIL_ADDRESS][DOMAIN_NAME]"
click at [666, 12] on span "Edit" at bounding box center [669, 12] width 13 height 7
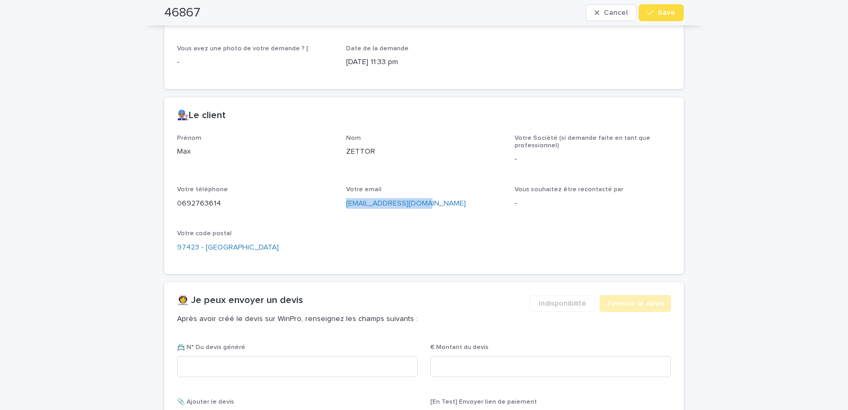
scroll to position [617, 0]
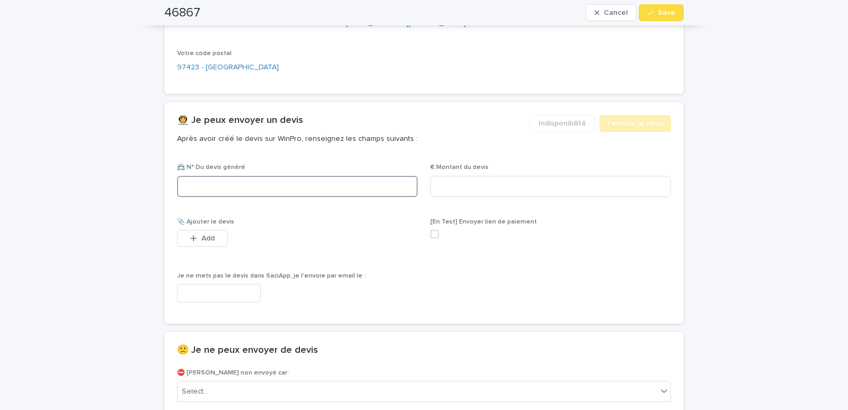
click at [216, 176] on input at bounding box center [297, 186] width 241 height 21
paste input "**********"
drag, startPoint x: 296, startPoint y: 176, endPoint x: 182, endPoint y: 172, distance: 113.5
click at [182, 176] on input "**********" at bounding box center [297, 186] width 241 height 21
type input "********"
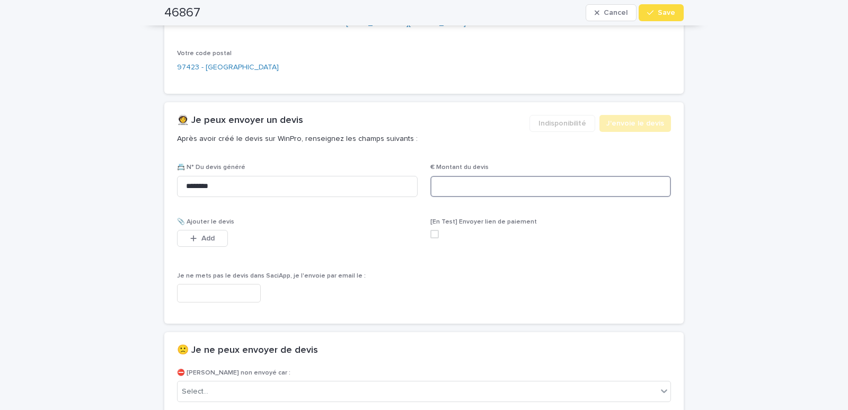
click at [462, 176] on input at bounding box center [550, 186] width 241 height 21
type input "******"
click at [206, 284] on input "text" at bounding box center [219, 293] width 84 height 19
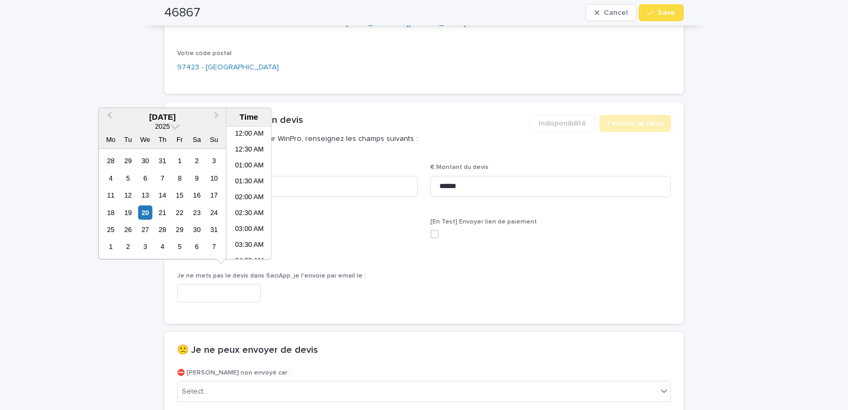
scroll to position [164, 0]
click at [245, 192] on li "07:00 AM" at bounding box center [249, 193] width 45 height 16
type input "**********"
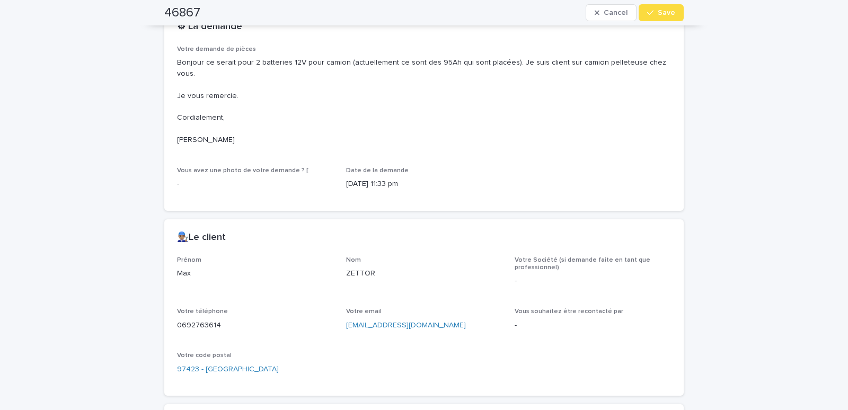
scroll to position [135, 0]
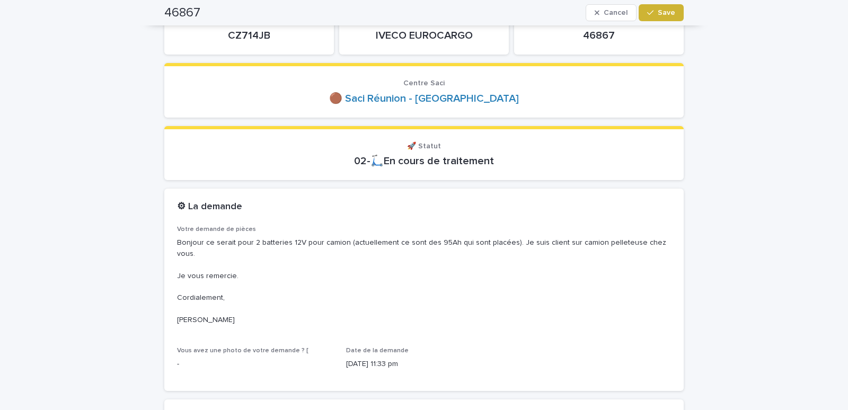
click at [663, 17] on button "Save" at bounding box center [661, 12] width 45 height 17
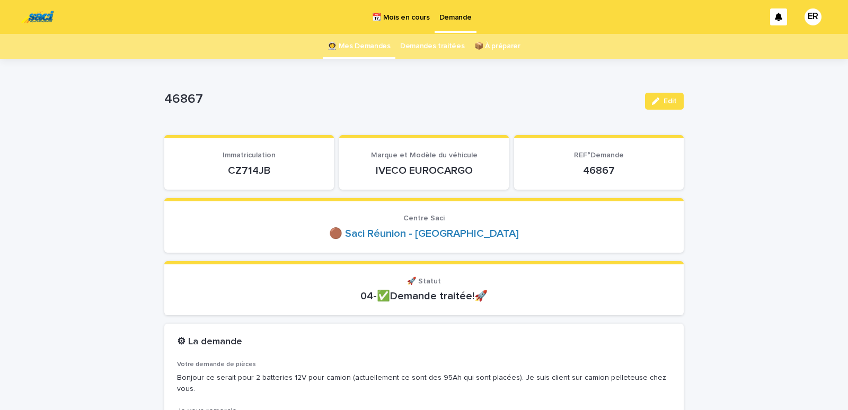
click at [346, 44] on link "👩‍🚀 Mes Demandes" at bounding box center [358, 46] width 63 height 25
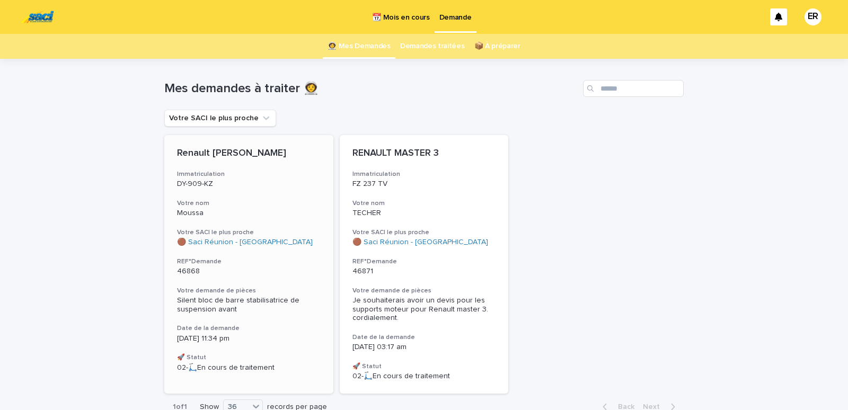
click at [244, 192] on div "Renault [PERSON_NAME] Immatriculation DY-909-KZ Votre nom Moussa Votre SACI le …" at bounding box center [248, 260] width 169 height 250
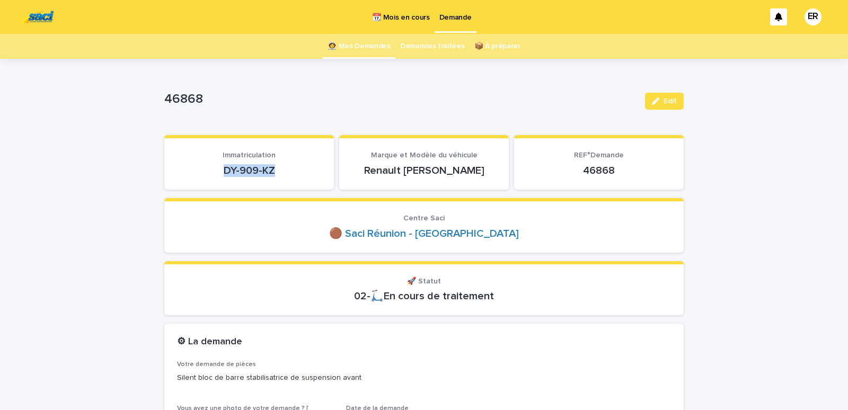
drag, startPoint x: 204, startPoint y: 174, endPoint x: 279, endPoint y: 173, distance: 74.7
click at [277, 174] on p "DY-909-KZ" at bounding box center [249, 170] width 144 height 13
copy p "DY-909-KZ"
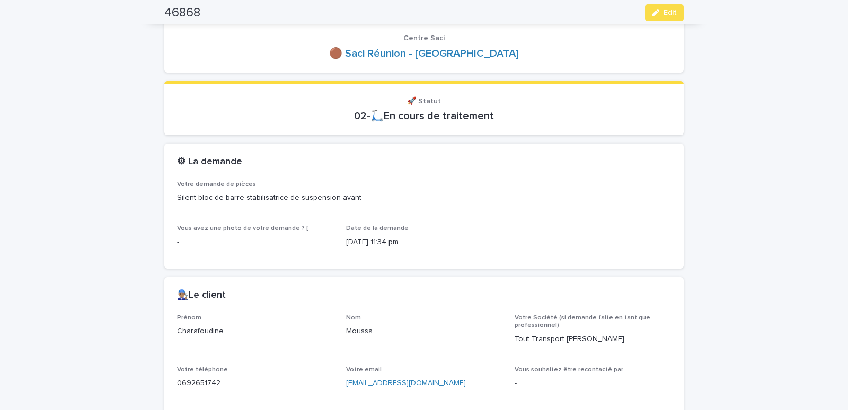
scroll to position [360, 0]
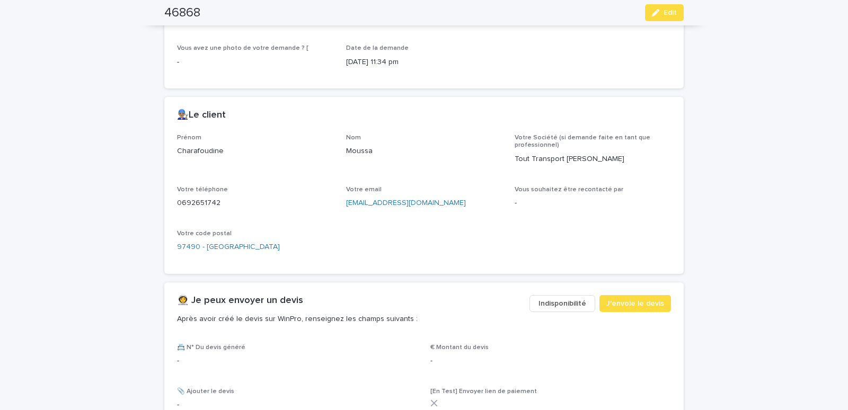
click at [554, 305] on span "Indisponibilité" at bounding box center [562, 303] width 48 height 11
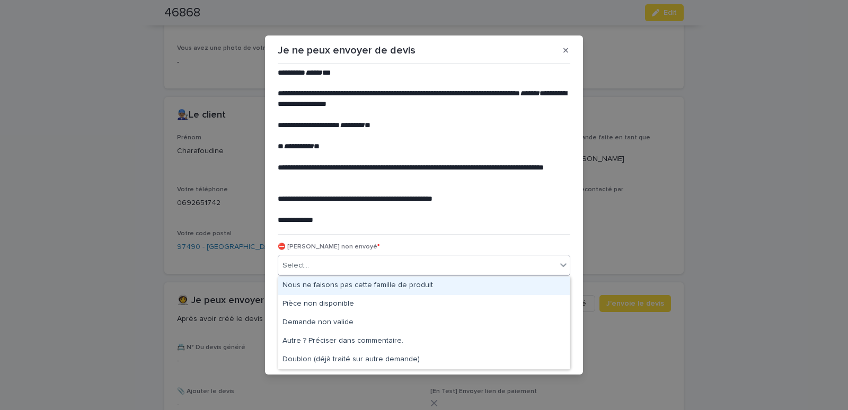
click at [385, 260] on div "Select..." at bounding box center [417, 265] width 278 height 17
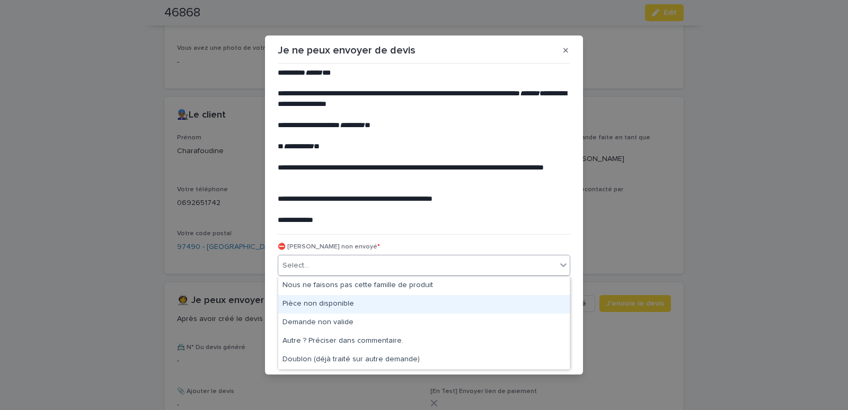
click at [312, 301] on div "Pièce non disponible" at bounding box center [423, 304] width 291 height 19
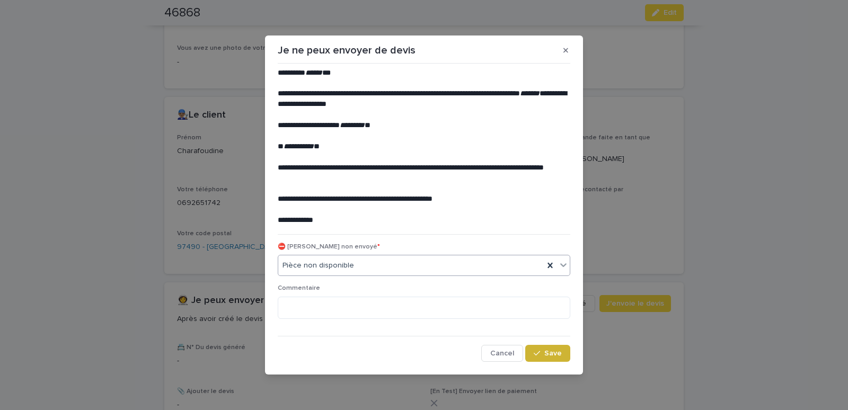
click at [543, 354] on div "button" at bounding box center [539, 353] width 11 height 7
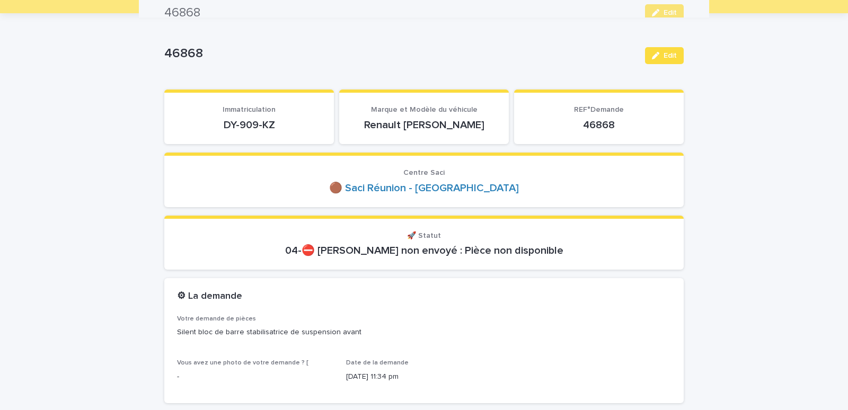
scroll to position [0, 0]
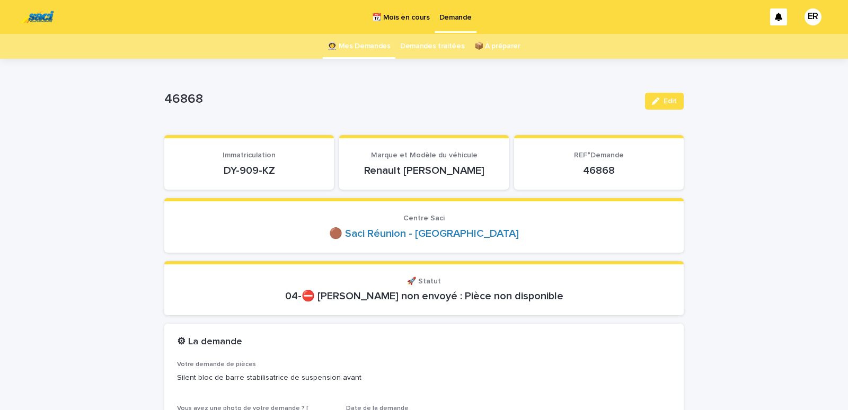
click at [364, 47] on link "👩‍🚀 Mes Demandes" at bounding box center [358, 46] width 63 height 25
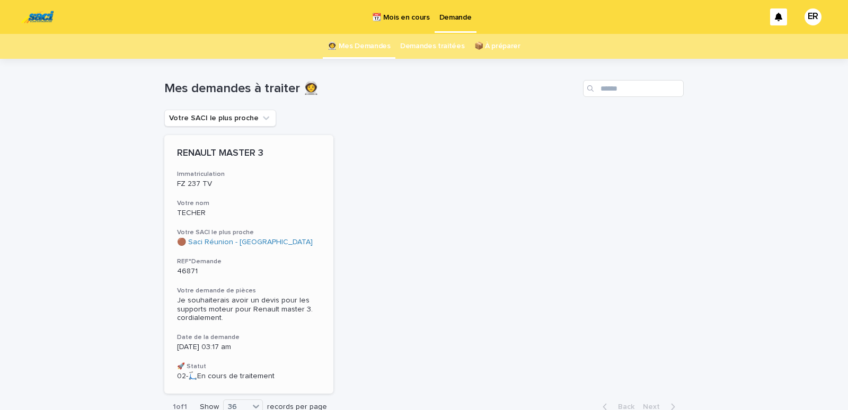
click at [243, 196] on div "RENAULT MASTER 3 Immatriculation FZ 237 TV Votre nom TECHER Votre SACI le plus …" at bounding box center [248, 264] width 169 height 259
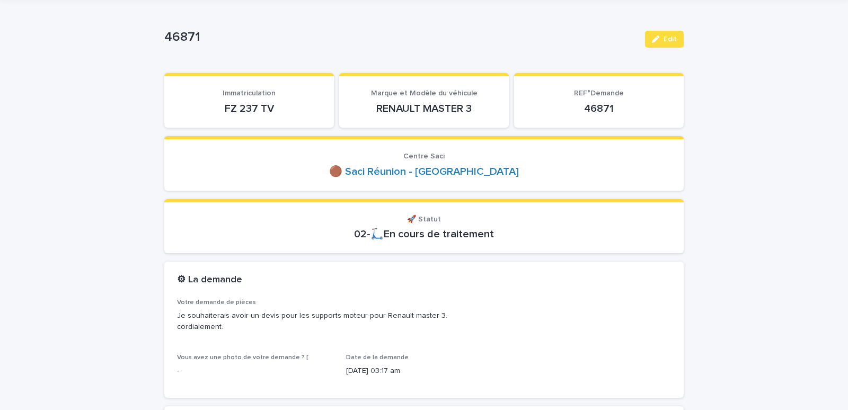
scroll to position [90, 0]
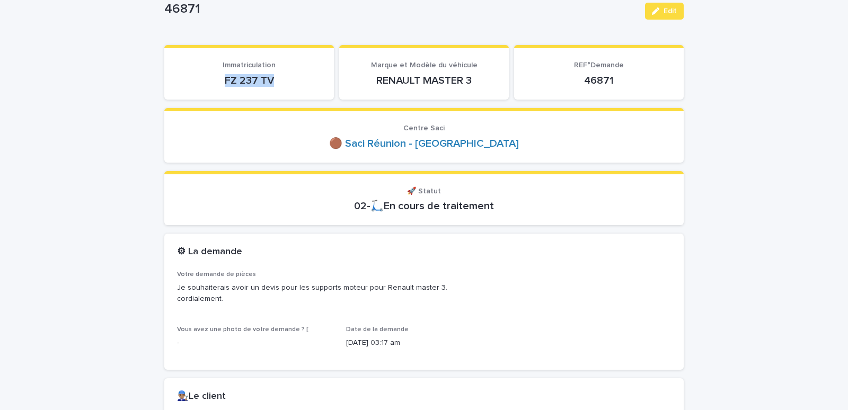
drag, startPoint x: 219, startPoint y: 81, endPoint x: 280, endPoint y: 78, distance: 60.5
click at [280, 78] on p "FZ 237 TV" at bounding box center [249, 80] width 144 height 13
copy p "FZ 237 TV"
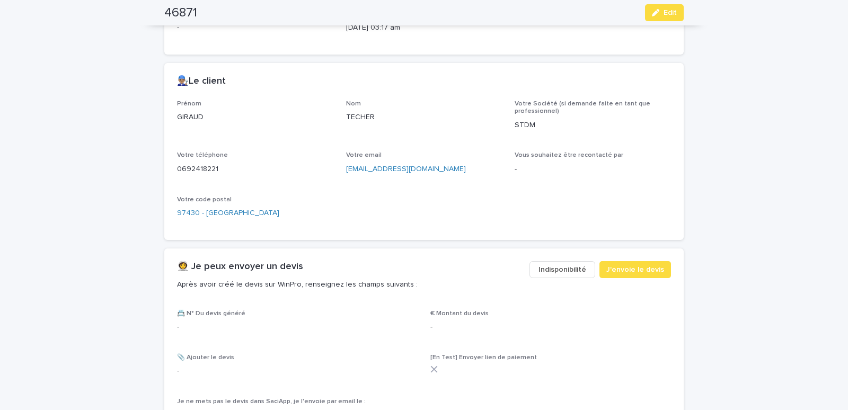
scroll to position [541, 0]
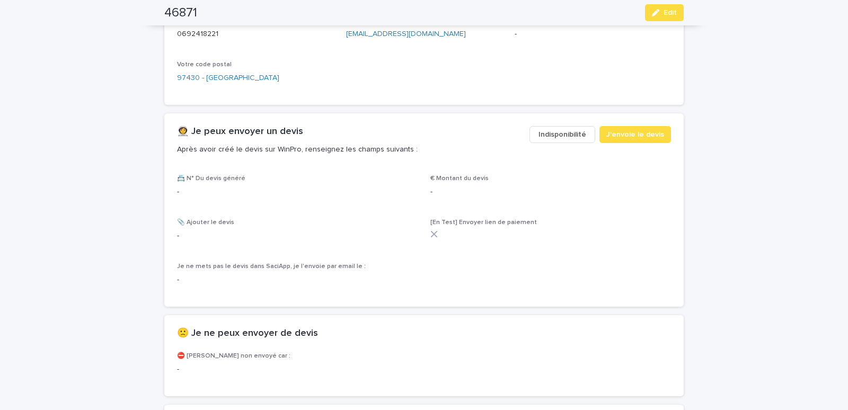
click at [552, 132] on span "Indisponibilité" at bounding box center [562, 134] width 48 height 11
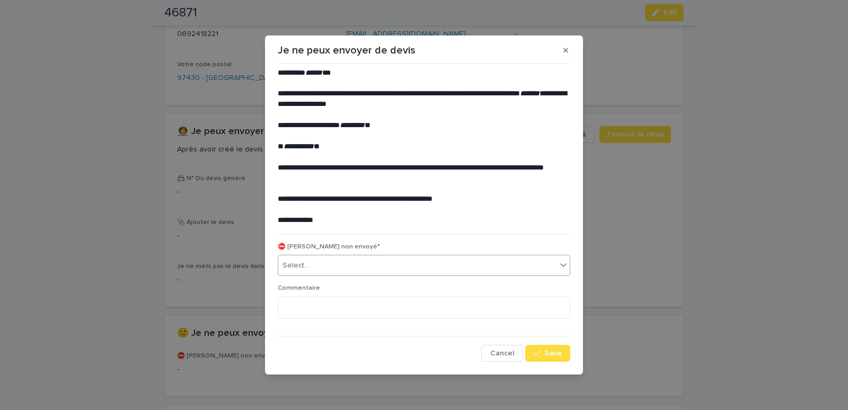
click at [347, 269] on div "Select..." at bounding box center [417, 265] width 278 height 17
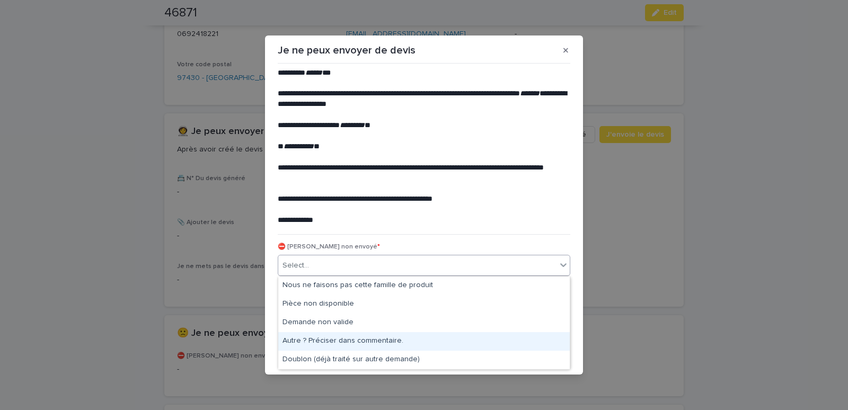
click at [324, 341] on div "Autre ? Préciser dans commentaire." at bounding box center [423, 341] width 291 height 19
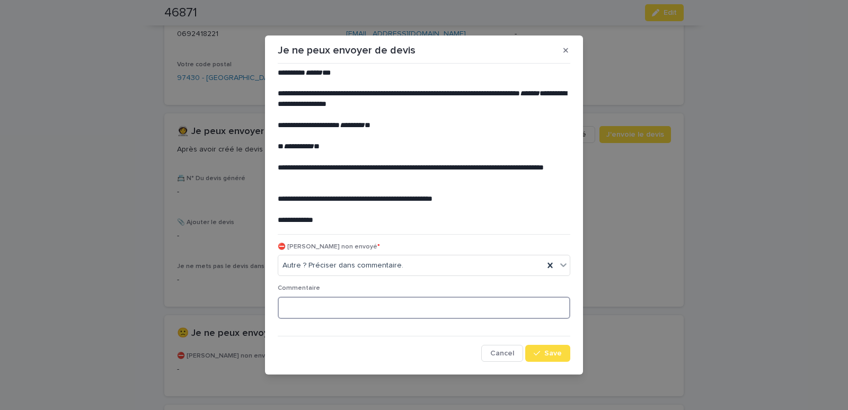
click at [302, 307] on textarea at bounding box center [424, 308] width 293 height 23
type textarea "**********"
click at [559, 352] on span "Save" at bounding box center [552, 353] width 17 height 7
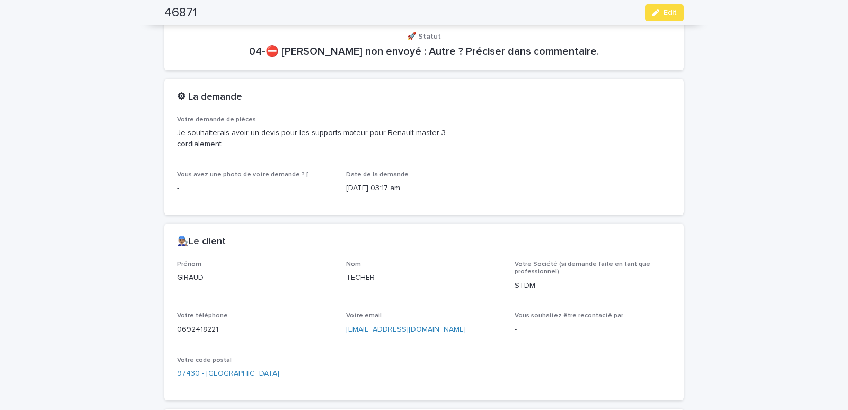
scroll to position [0, 0]
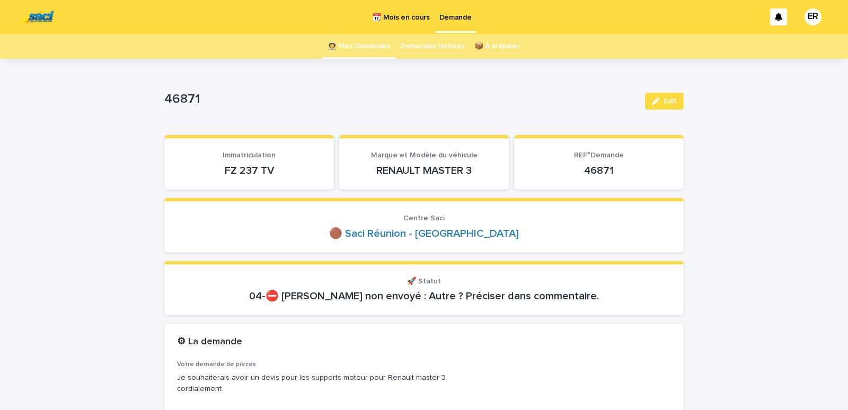
click at [359, 41] on link "👩‍🚀 Mes Demandes" at bounding box center [358, 46] width 63 height 25
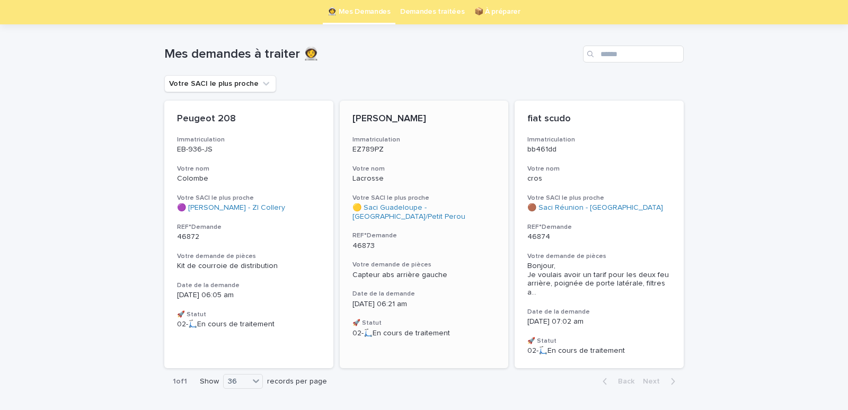
scroll to position [17, 0]
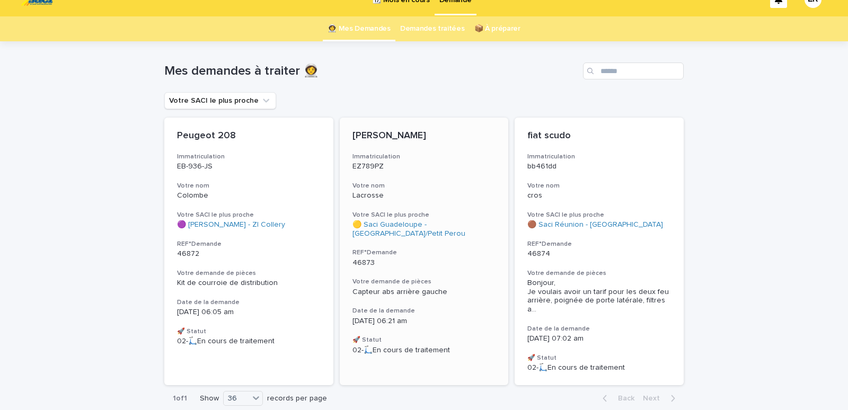
click at [390, 191] on div "Lacrosse" at bounding box center [424, 194] width 144 height 11
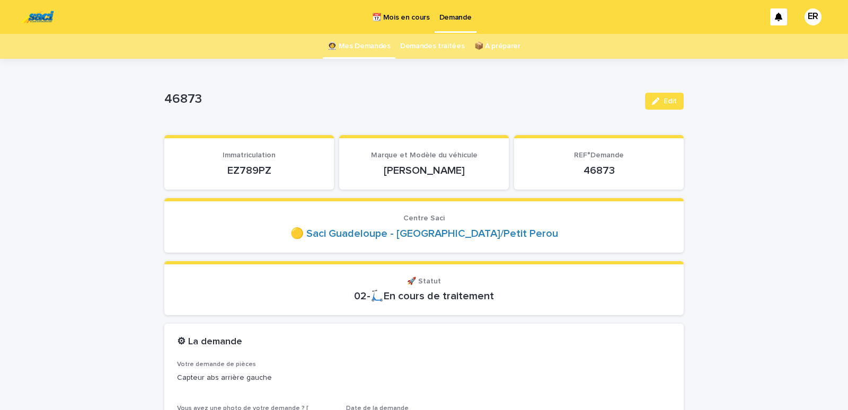
drag, startPoint x: 216, startPoint y: 172, endPoint x: 288, endPoint y: 170, distance: 71.6
click at [288, 170] on p "EZ789PZ" at bounding box center [249, 170] width 144 height 13
copy p "EZ789PZ"
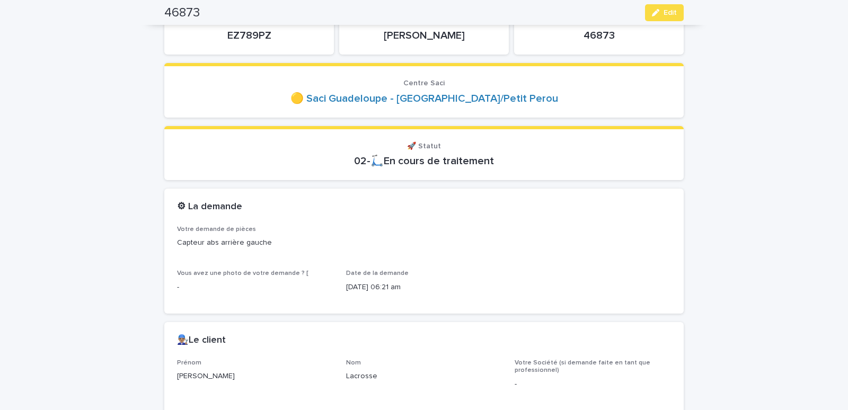
scroll to position [315, 0]
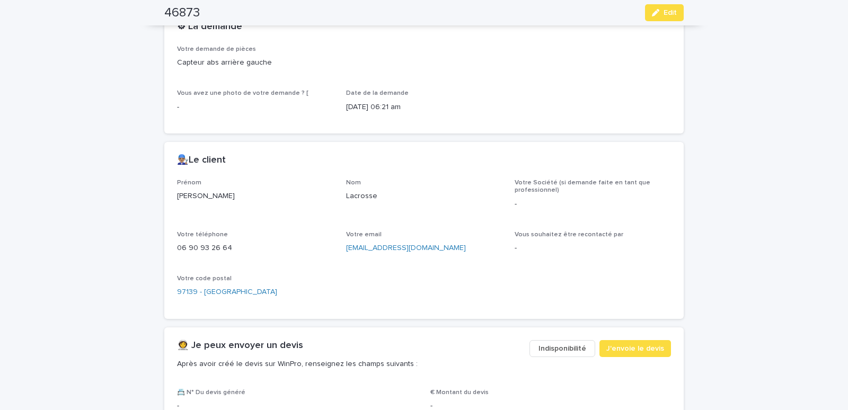
click at [567, 343] on button "Indisponibilité" at bounding box center [562, 348] width 66 height 17
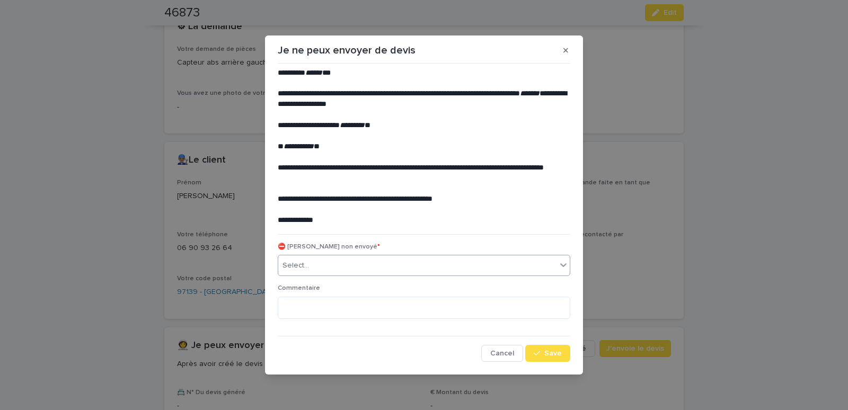
click at [380, 265] on div "Select..." at bounding box center [417, 265] width 278 height 17
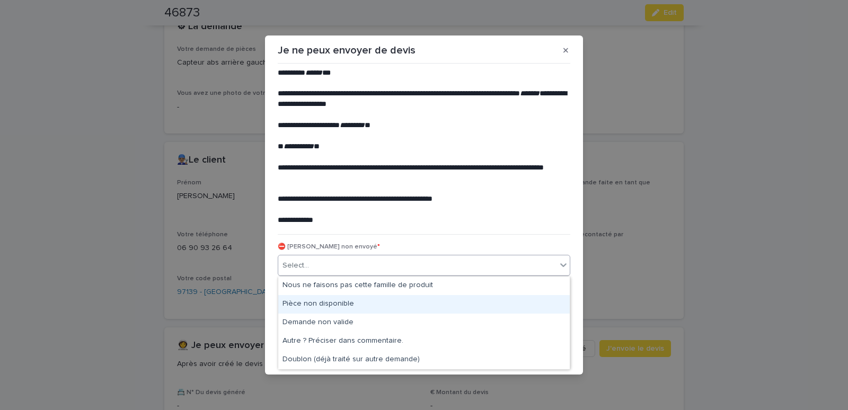
click at [321, 300] on div "Pièce non disponible" at bounding box center [423, 304] width 291 height 19
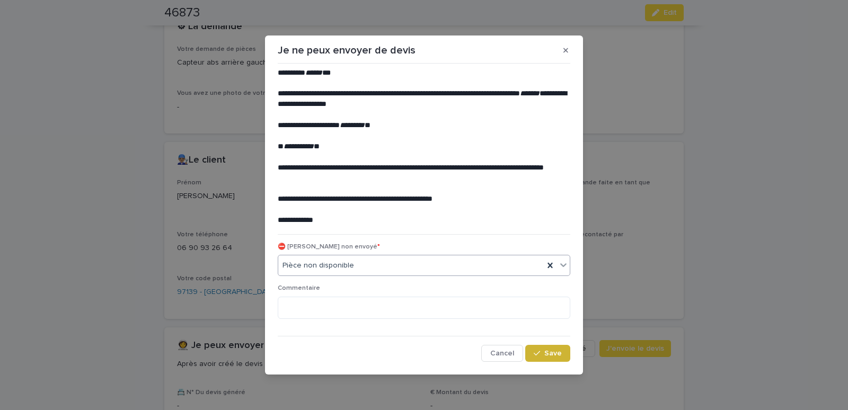
click at [560, 349] on button "Save" at bounding box center [547, 353] width 45 height 17
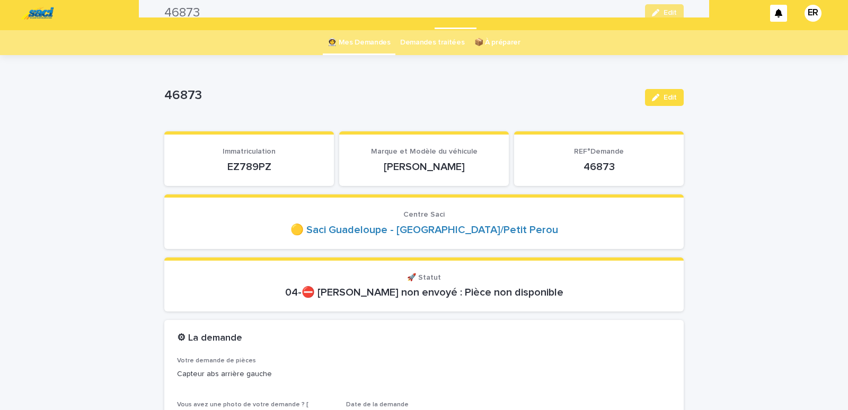
scroll to position [0, 0]
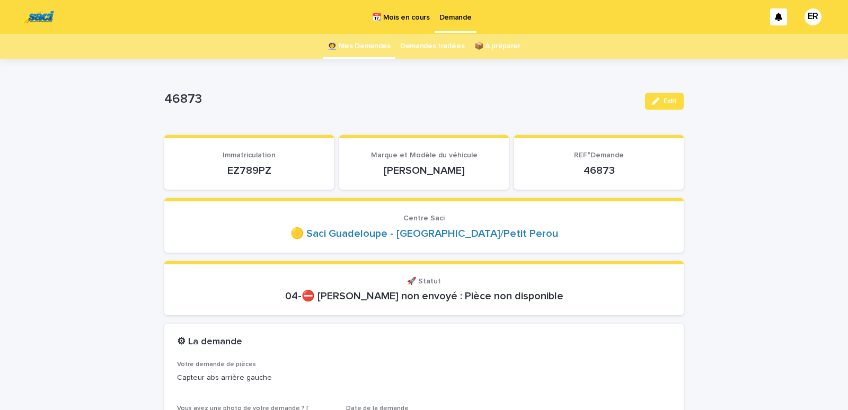
click at [358, 48] on link "👩‍🚀 Mes Demandes" at bounding box center [358, 46] width 63 height 25
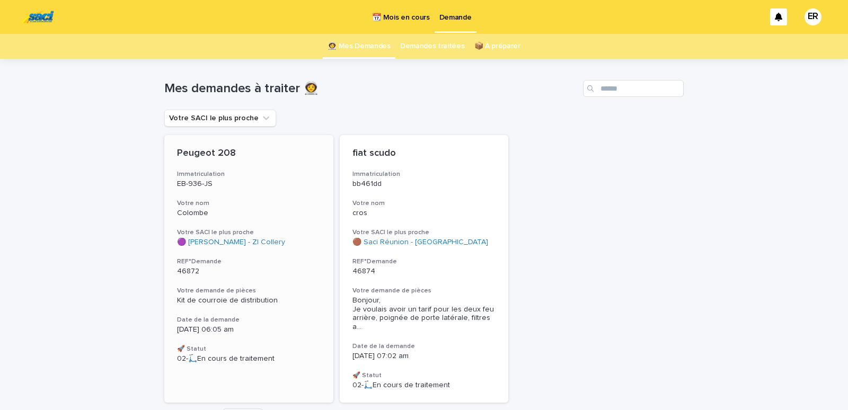
click at [226, 206] on h3 "Votre nom" at bounding box center [249, 203] width 144 height 8
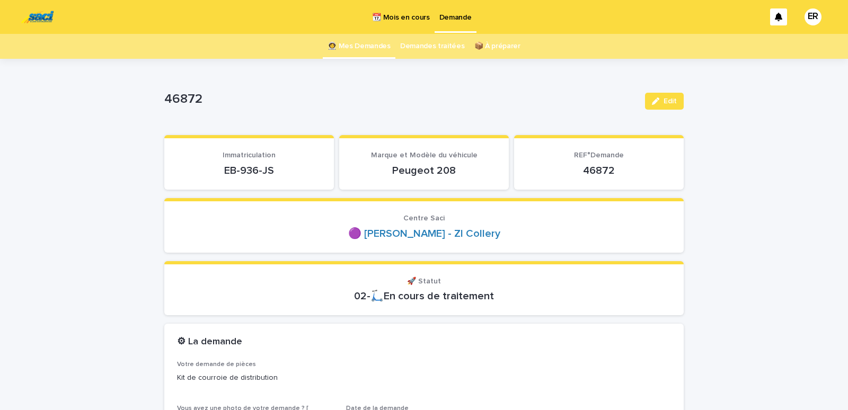
drag, startPoint x: 210, startPoint y: 174, endPoint x: 279, endPoint y: 174, distance: 68.4
click at [279, 174] on p "EB-936-JS" at bounding box center [249, 170] width 144 height 13
copy p "EB-936-JS"
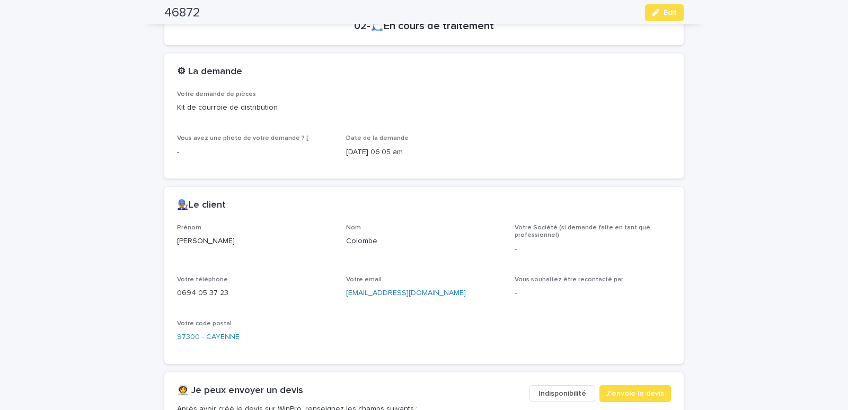
scroll to position [450, 0]
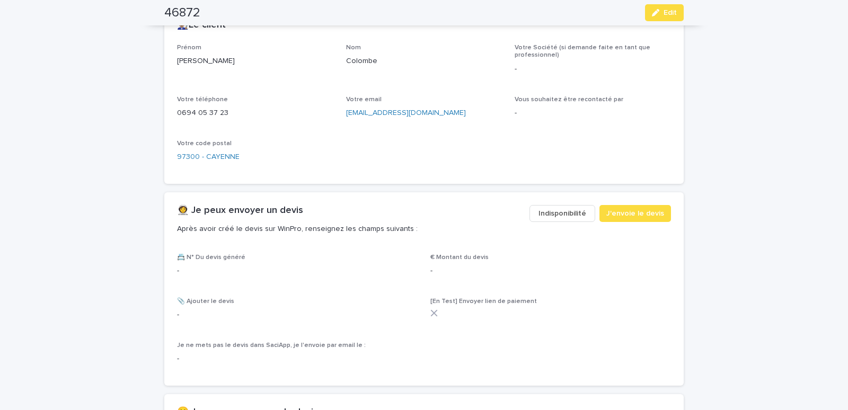
click at [546, 213] on span "Indisponibilité" at bounding box center [562, 213] width 48 height 11
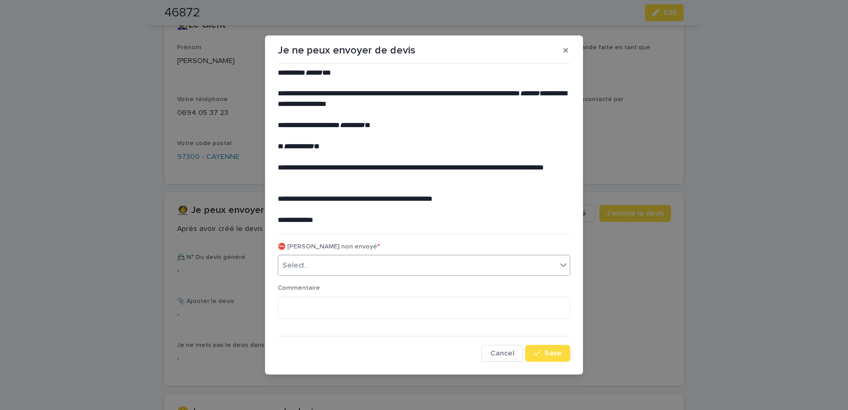
click at [336, 267] on div "Select..." at bounding box center [417, 265] width 278 height 17
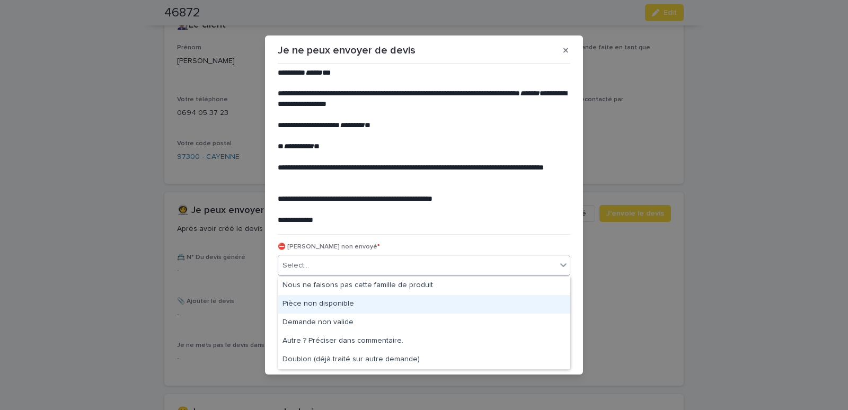
click at [307, 301] on div "Pièce non disponible" at bounding box center [423, 304] width 291 height 19
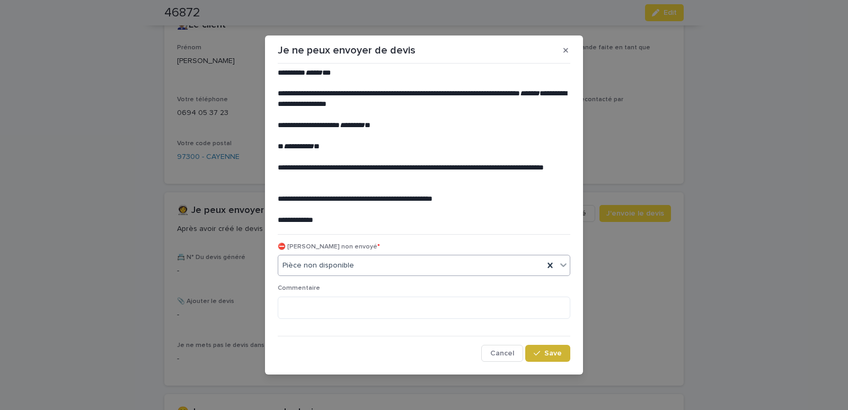
click at [554, 361] on button "Save" at bounding box center [547, 353] width 45 height 17
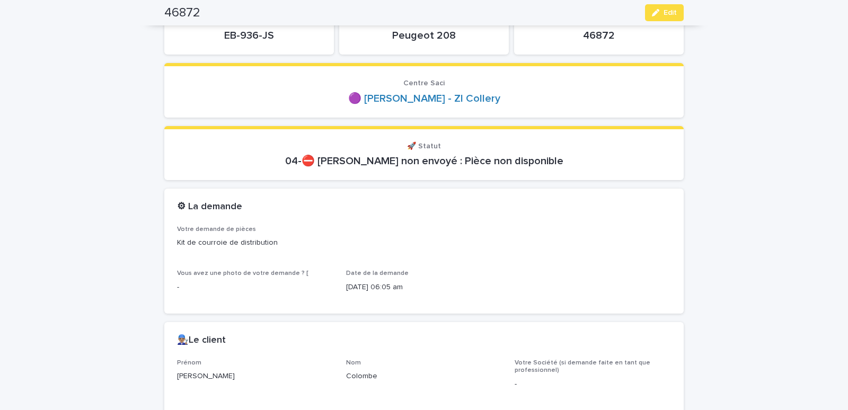
scroll to position [0, 0]
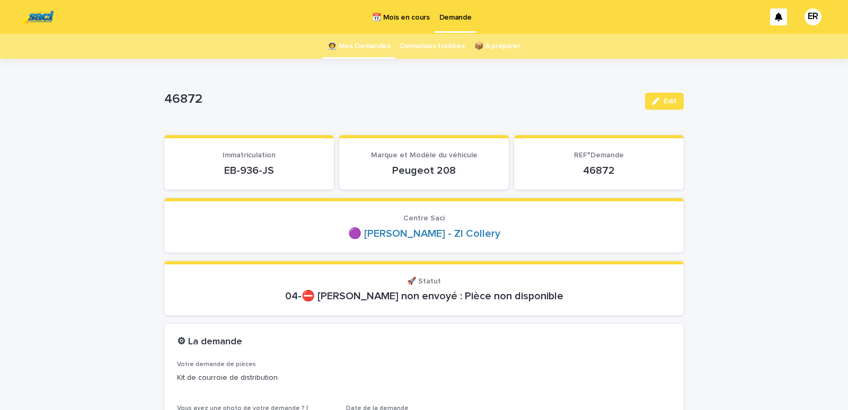
click at [359, 45] on link "👩‍🚀 Mes Demandes" at bounding box center [358, 46] width 63 height 25
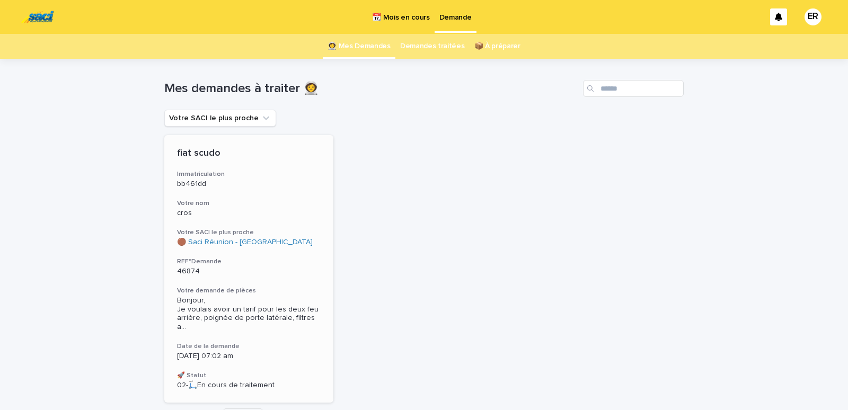
click at [224, 182] on p "bb461dd" at bounding box center [249, 184] width 144 height 9
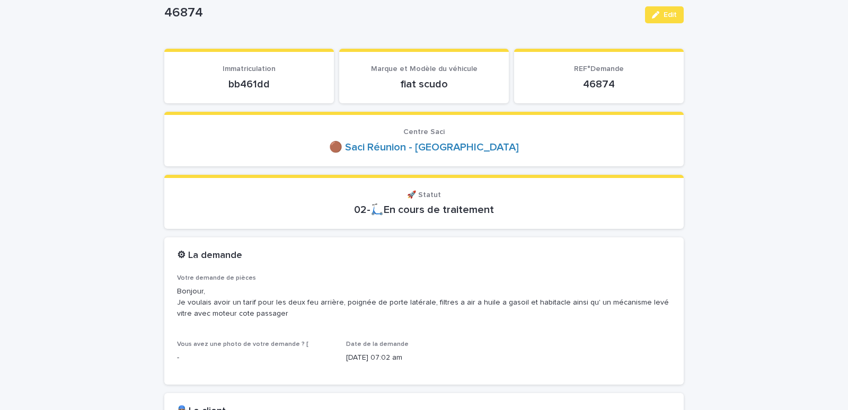
scroll to position [90, 0]
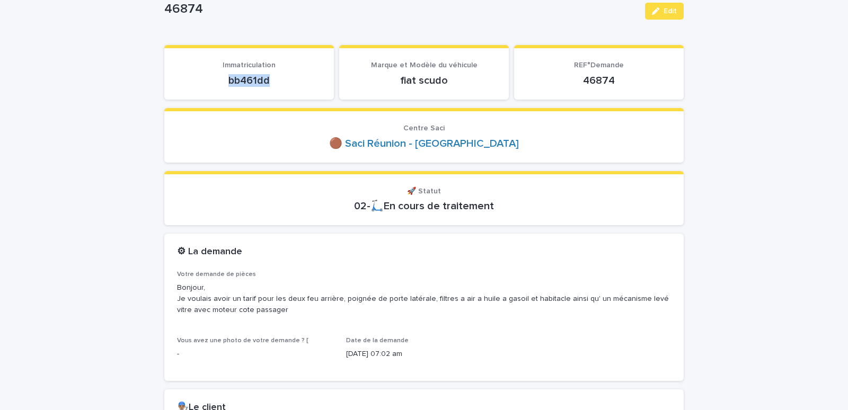
drag, startPoint x: 211, startPoint y: 78, endPoint x: 309, endPoint y: 85, distance: 98.3
click at [309, 85] on p "bb461dd" at bounding box center [249, 80] width 144 height 13
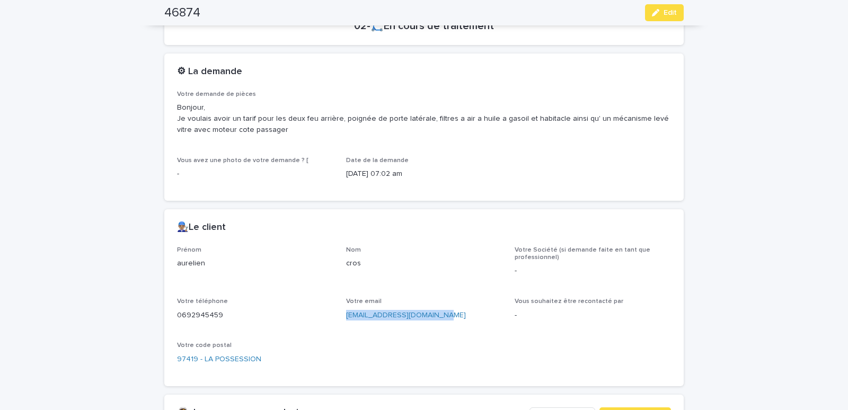
click at [439, 331] on div "Prénom aurelien Nom cros Votre Société (si demande faite en tant que profession…" at bounding box center [424, 309] width 494 height 127
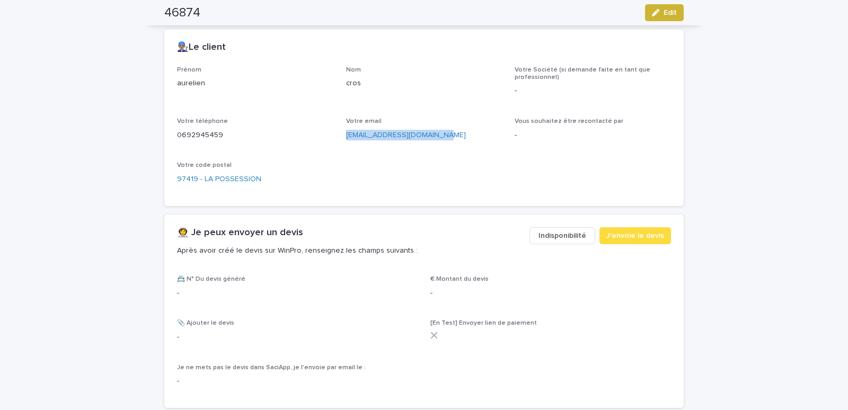
click at [654, 10] on icon "button" at bounding box center [655, 12] width 7 height 7
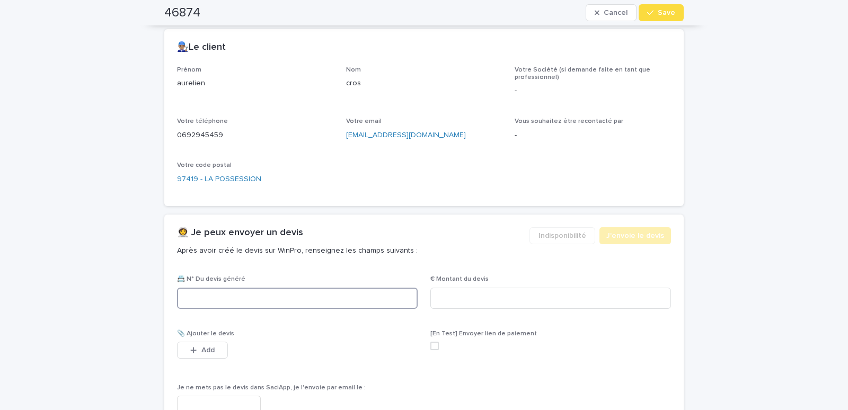
click at [210, 296] on input at bounding box center [297, 298] width 241 height 21
click at [187, 289] on input at bounding box center [297, 298] width 241 height 21
paste input "********"
type input "********"
click at [459, 302] on input at bounding box center [550, 298] width 241 height 21
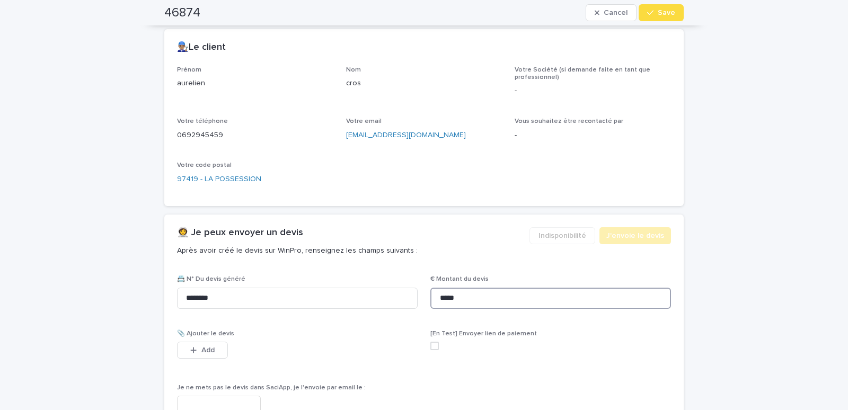
type input "*****"
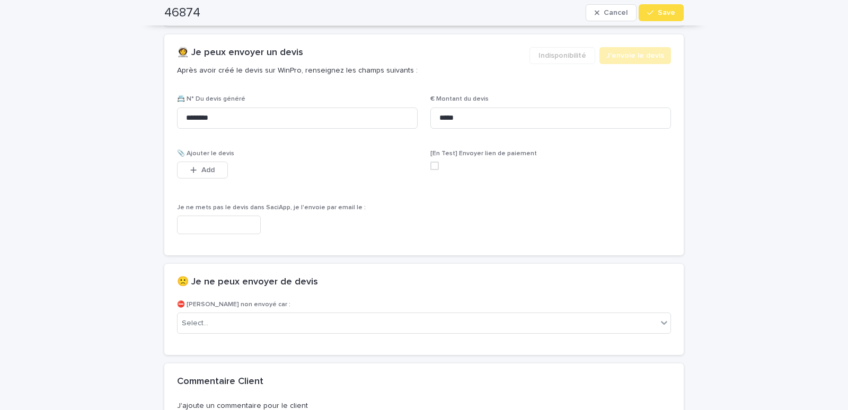
click at [248, 225] on input "text" at bounding box center [219, 225] width 84 height 19
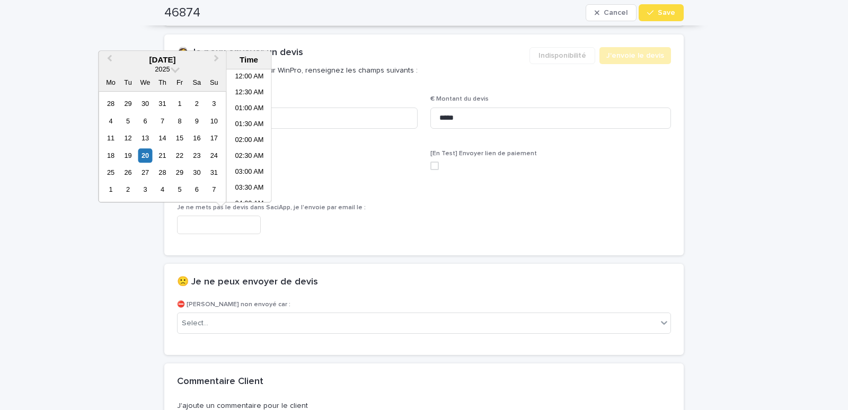
scroll to position [180, 0]
click at [249, 134] on li "07:30 AM" at bounding box center [249, 136] width 45 height 16
type input "**********"
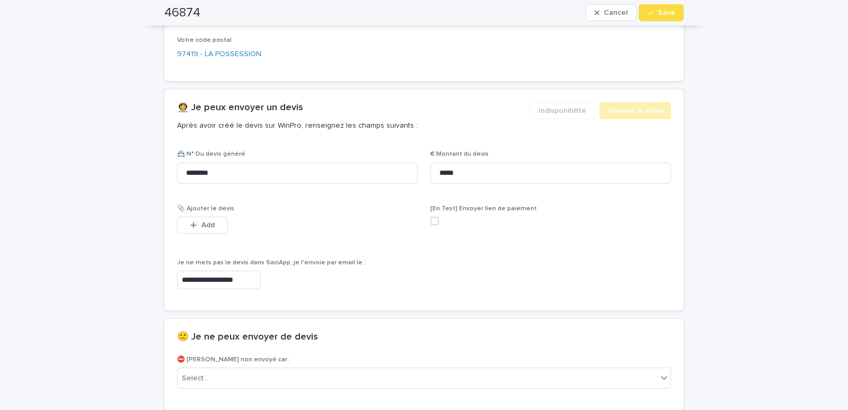
scroll to position [541, 0]
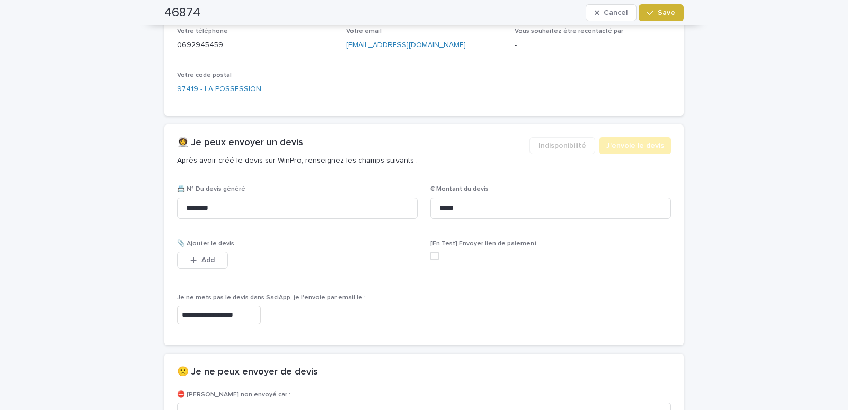
click at [659, 16] on span "Save" at bounding box center [666, 12] width 17 height 7
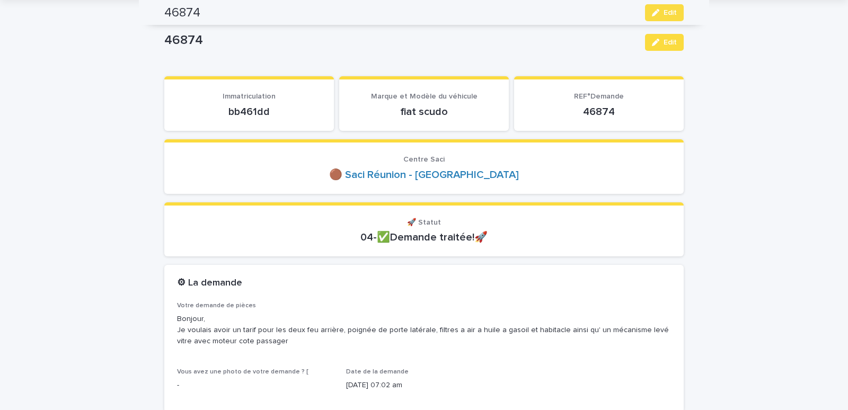
scroll to position [0, 0]
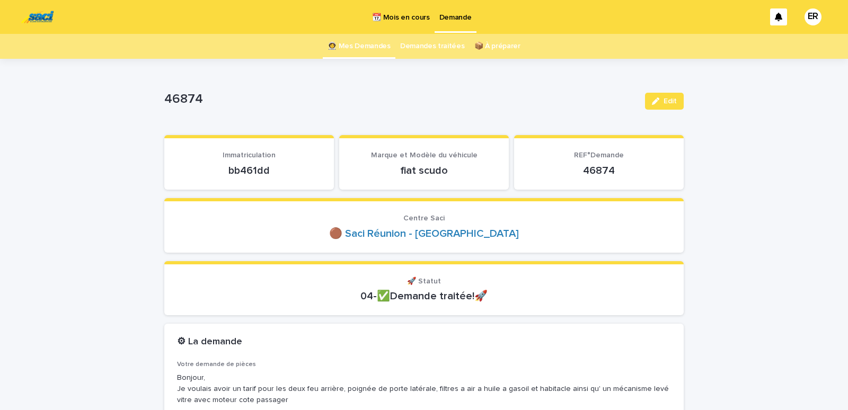
click at [356, 47] on link "👩‍🚀 Mes Demandes" at bounding box center [358, 46] width 63 height 25
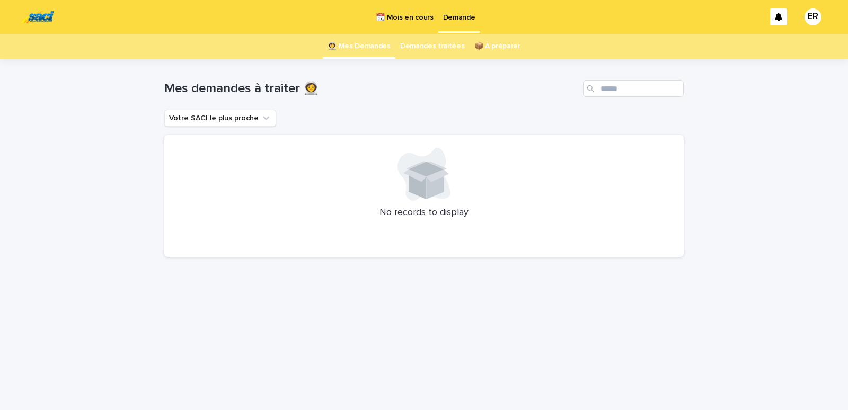
click at [405, 12] on p "📆 Mois en cours" at bounding box center [404, 11] width 57 height 22
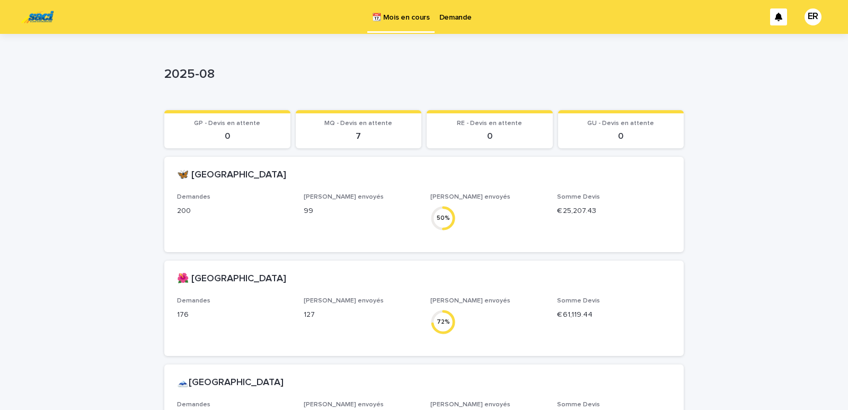
click at [451, 16] on p "Demande" at bounding box center [455, 11] width 32 height 22
